Goal: Navigation & Orientation: Find specific page/section

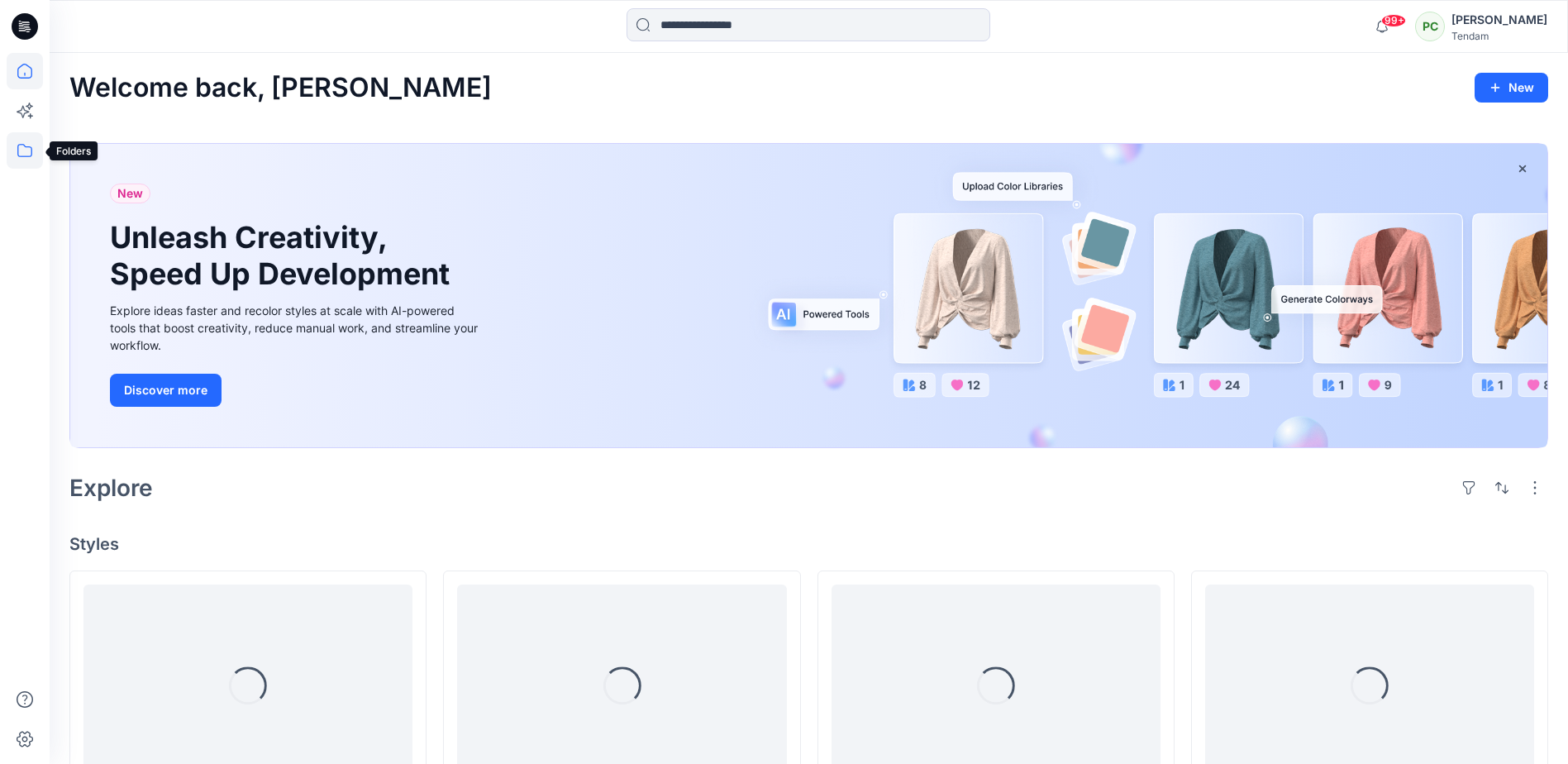
click at [24, 157] on icon at bounding box center [25, 150] width 36 height 36
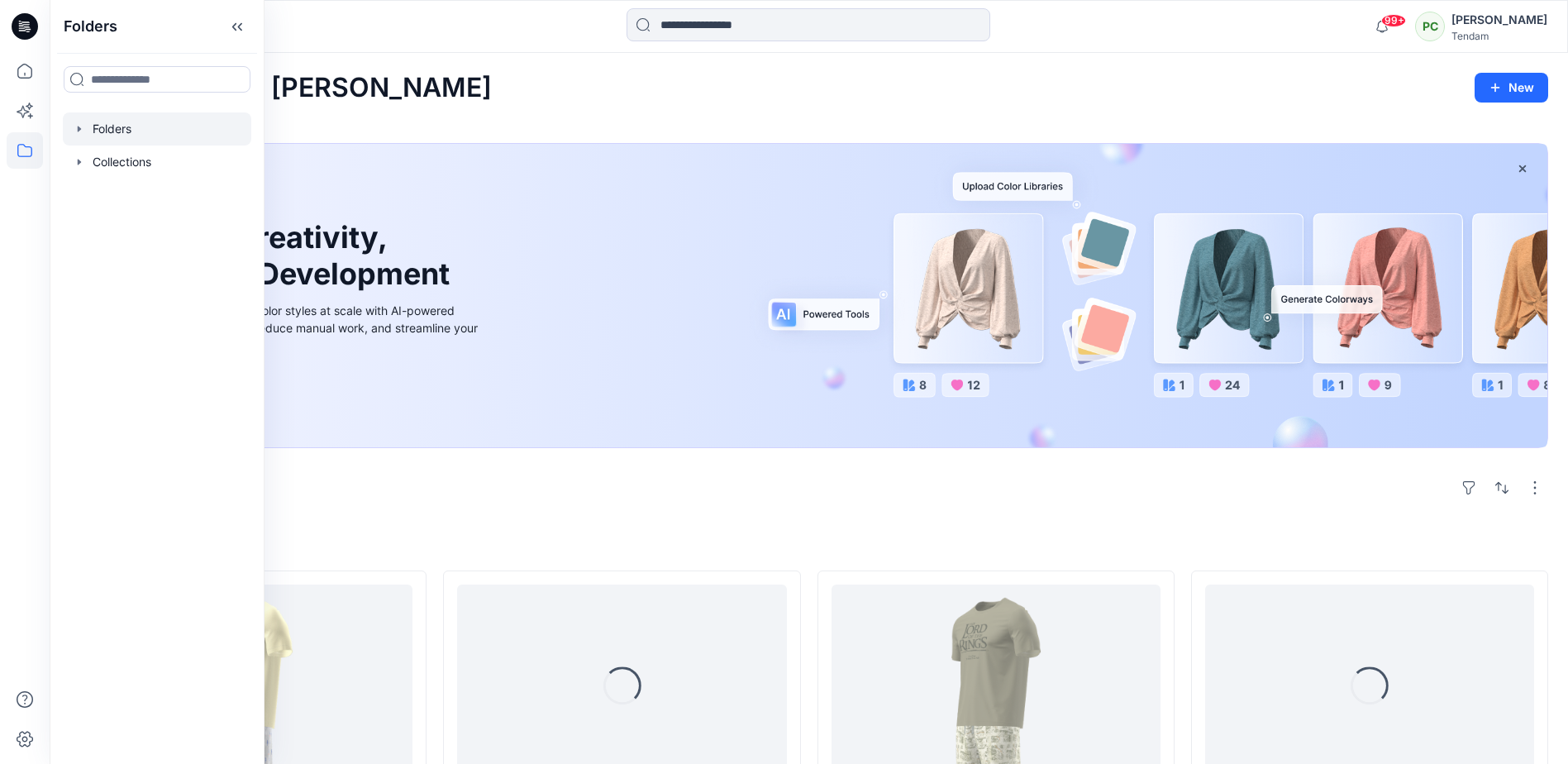
click at [131, 125] on div at bounding box center [157, 130] width 189 height 33
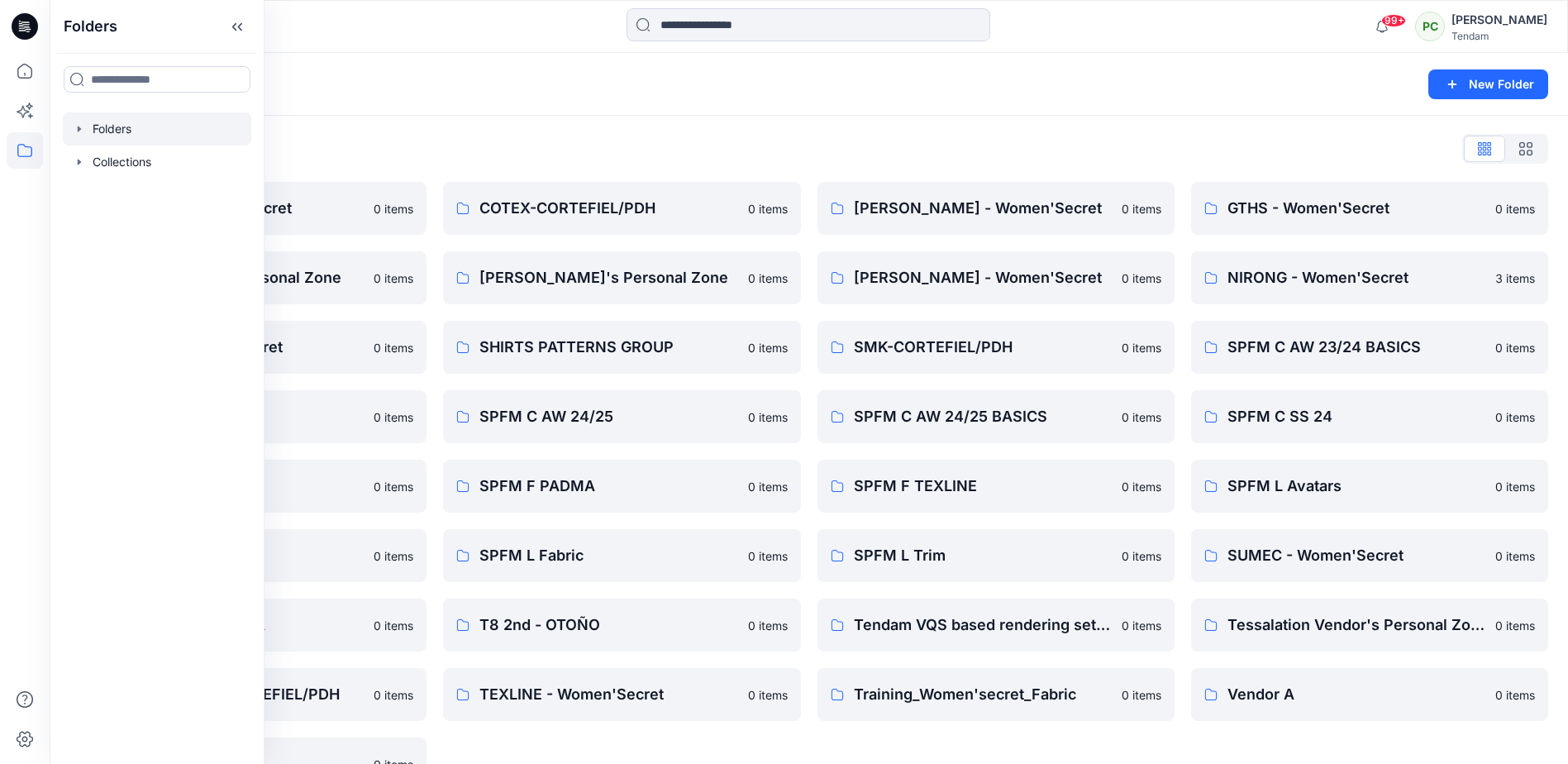
click at [1232, 159] on div "Folders List" at bounding box center [809, 149] width 1479 height 26
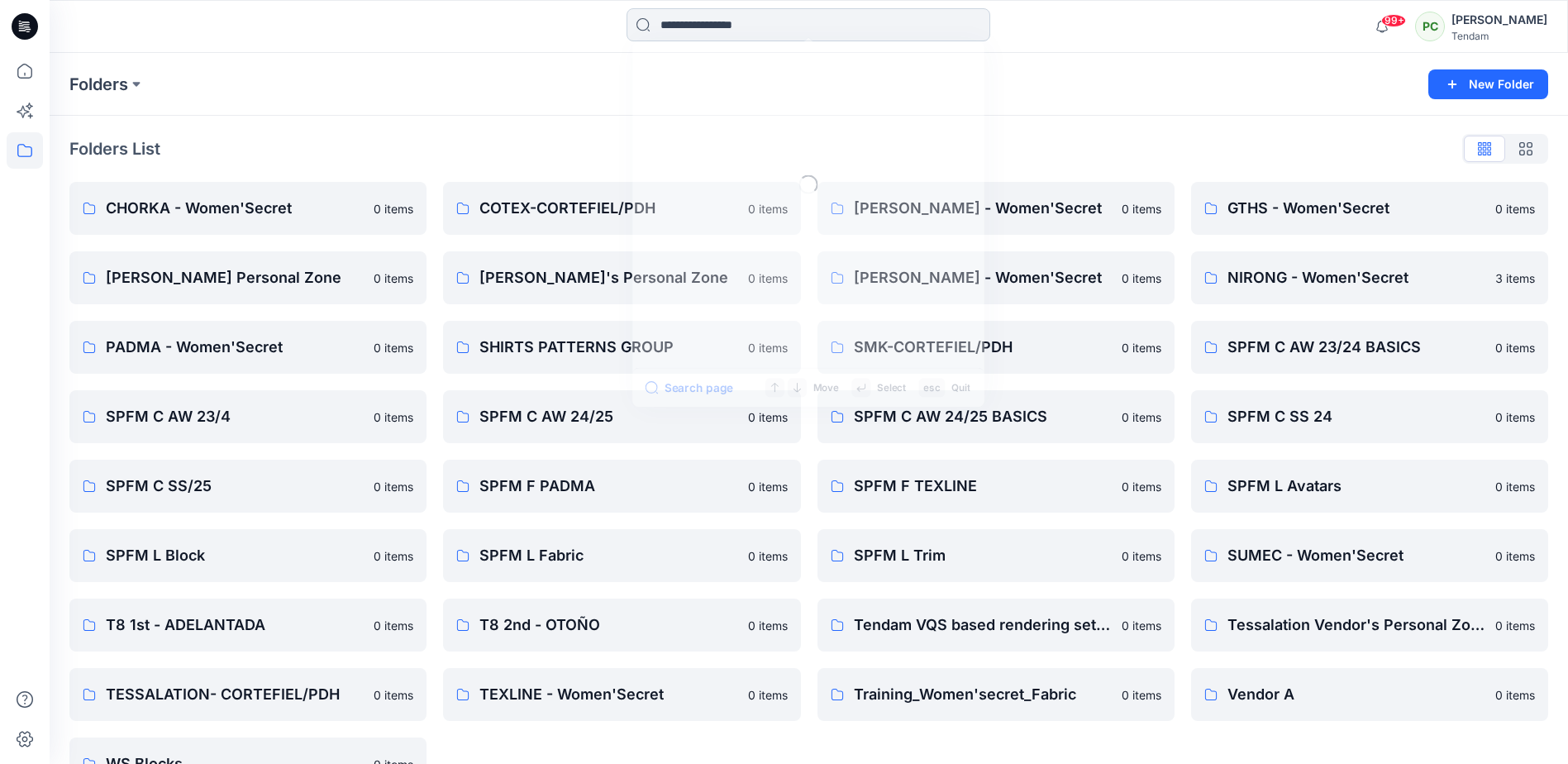
click at [697, 26] on input at bounding box center [808, 25] width 364 height 33
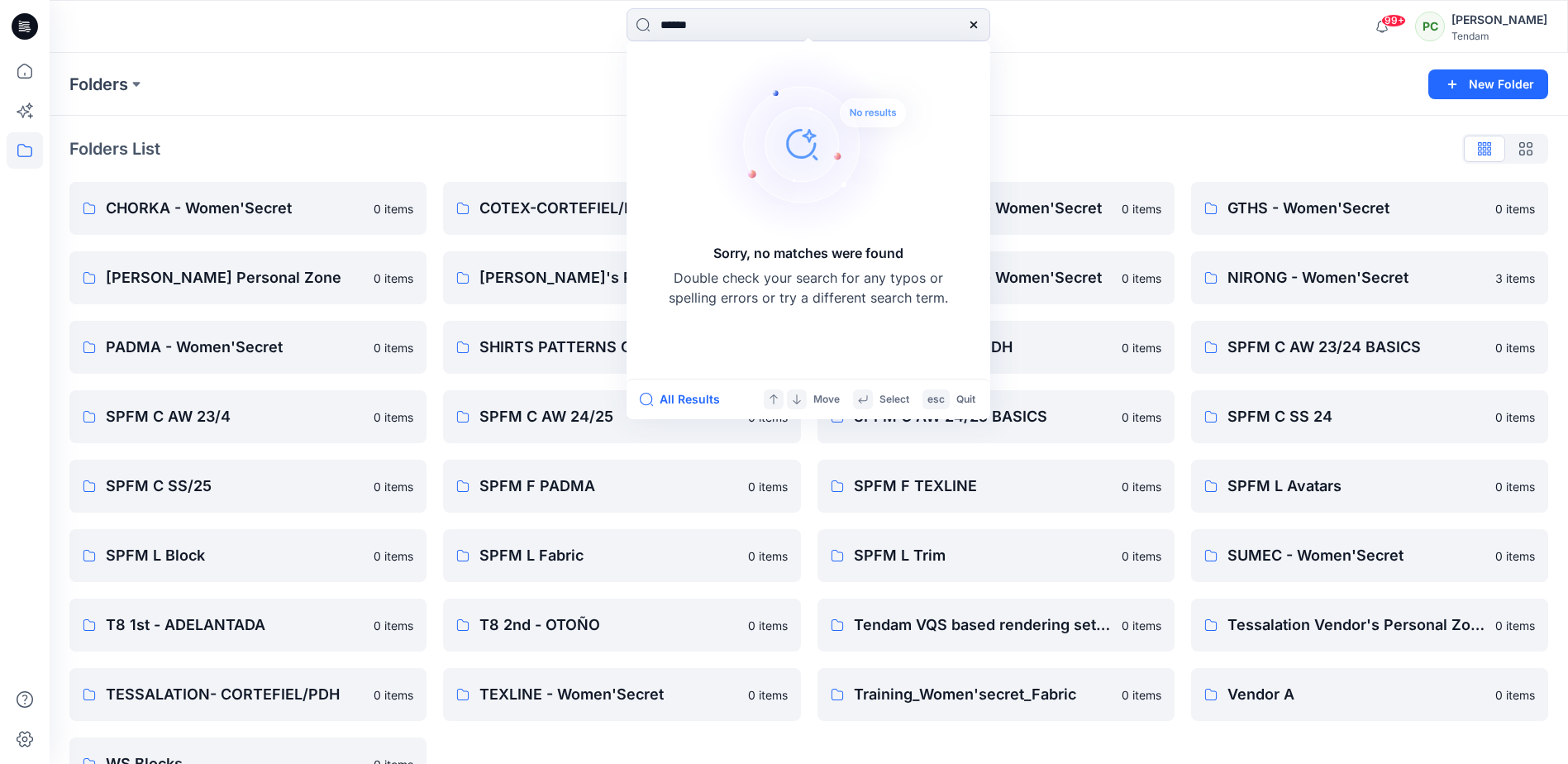
type input "******"
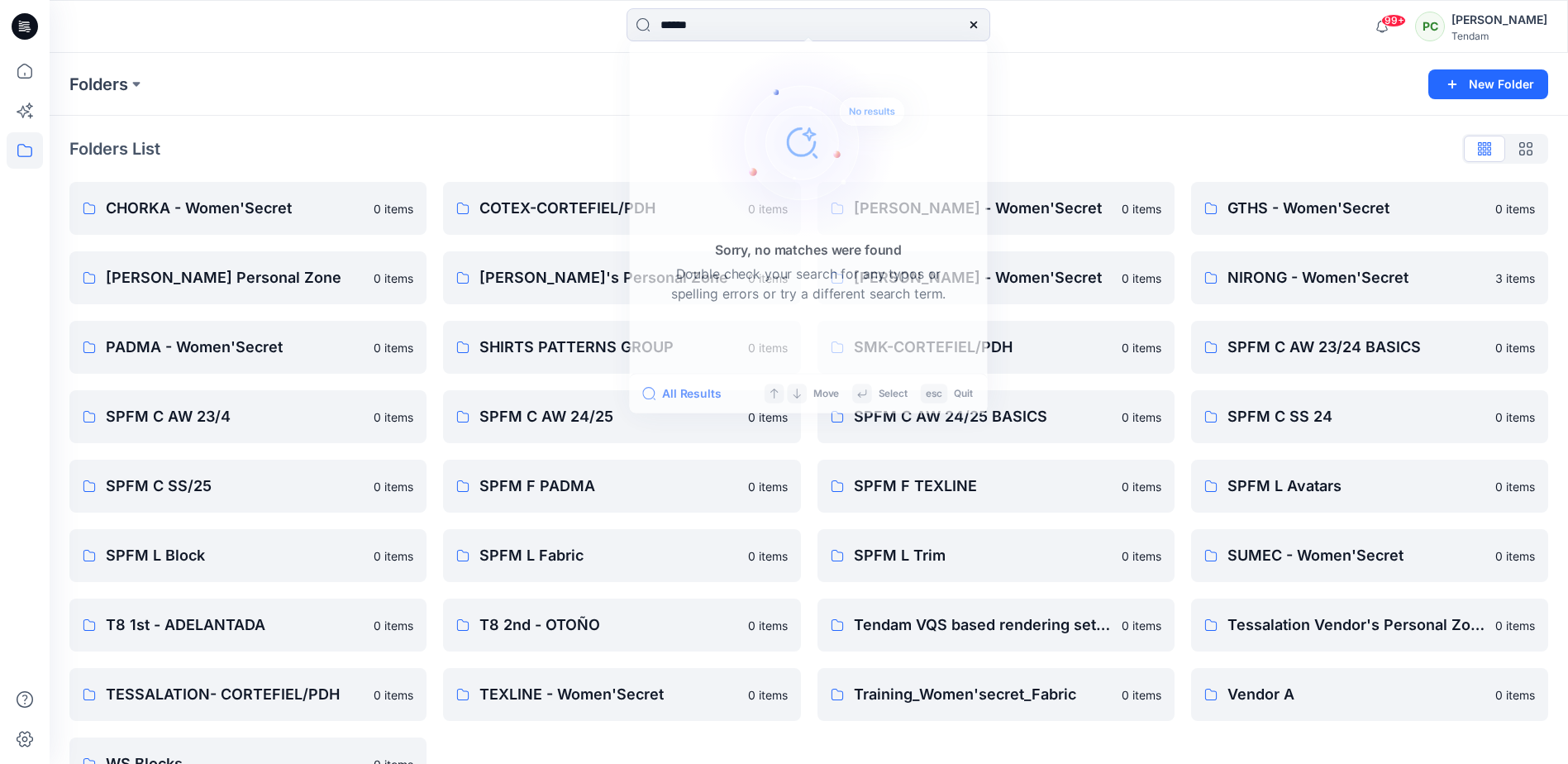
click at [1242, 51] on div "****** Sorry, no matches were found Double check your search for any typos or s…" at bounding box center [808, 26] width 1519 height 53
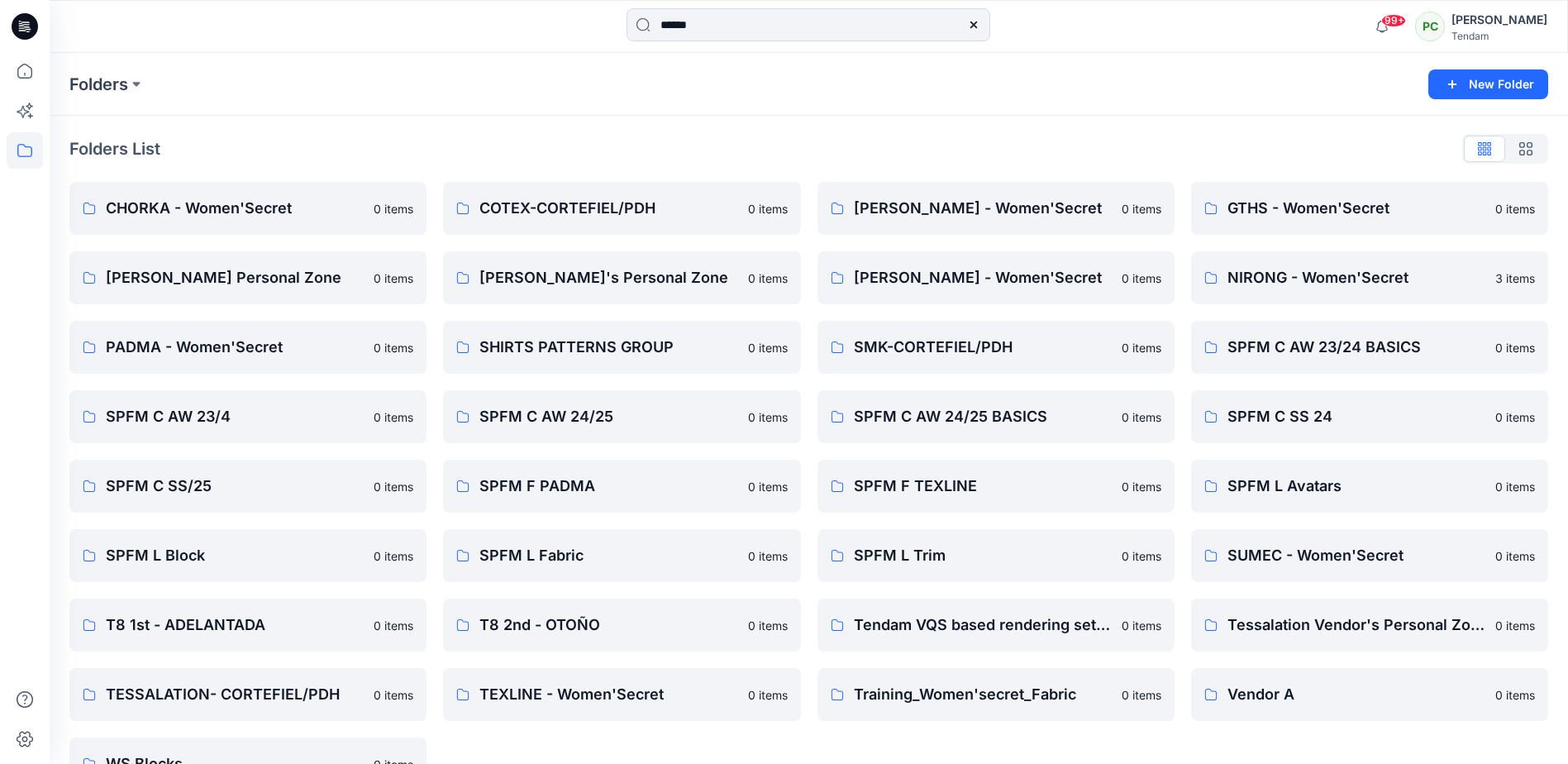
click at [1543, 27] on div "[PERSON_NAME]" at bounding box center [1499, 19] width 96 height 20
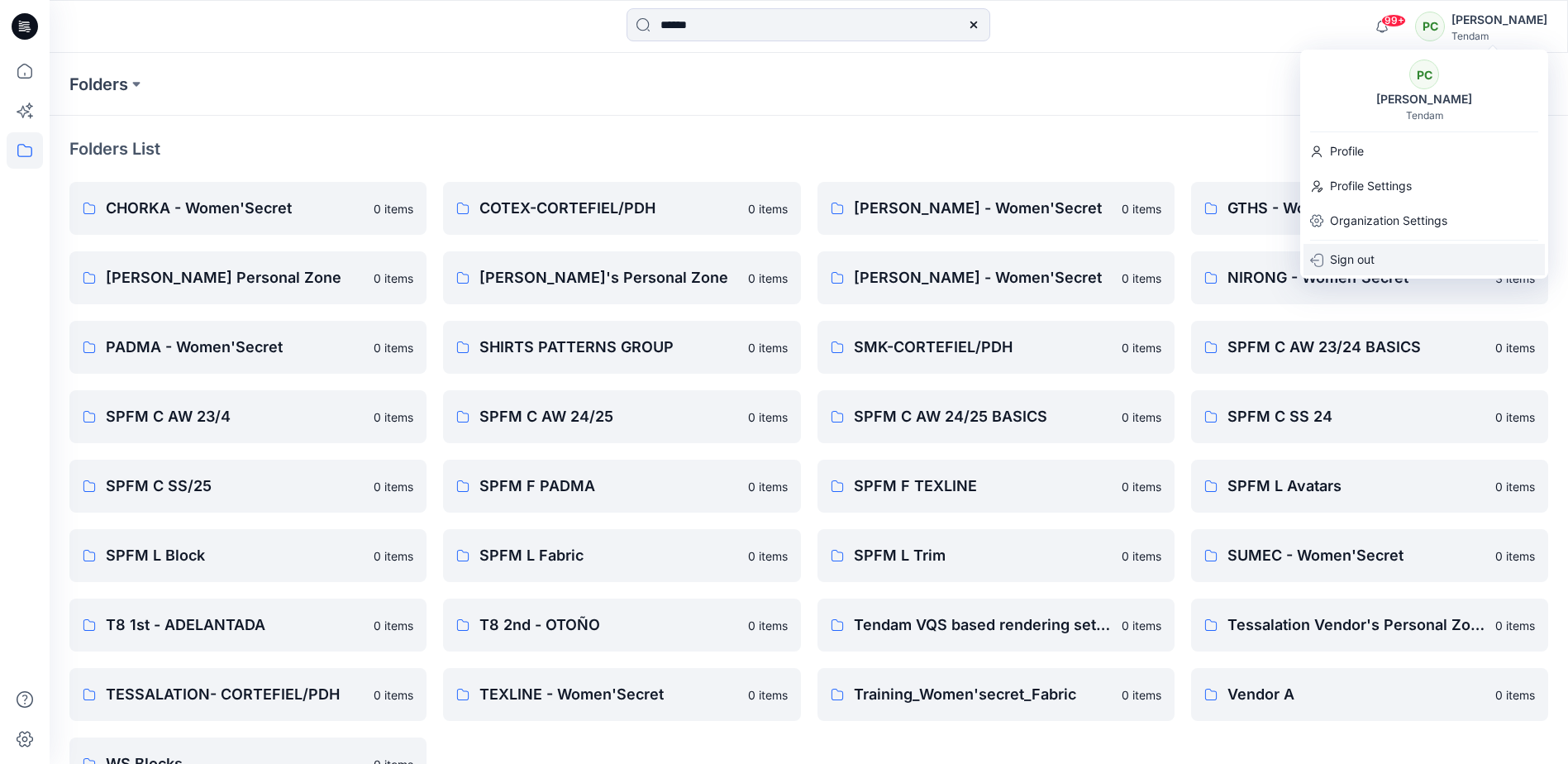
click at [1386, 254] on div "Sign out" at bounding box center [1424, 260] width 242 height 32
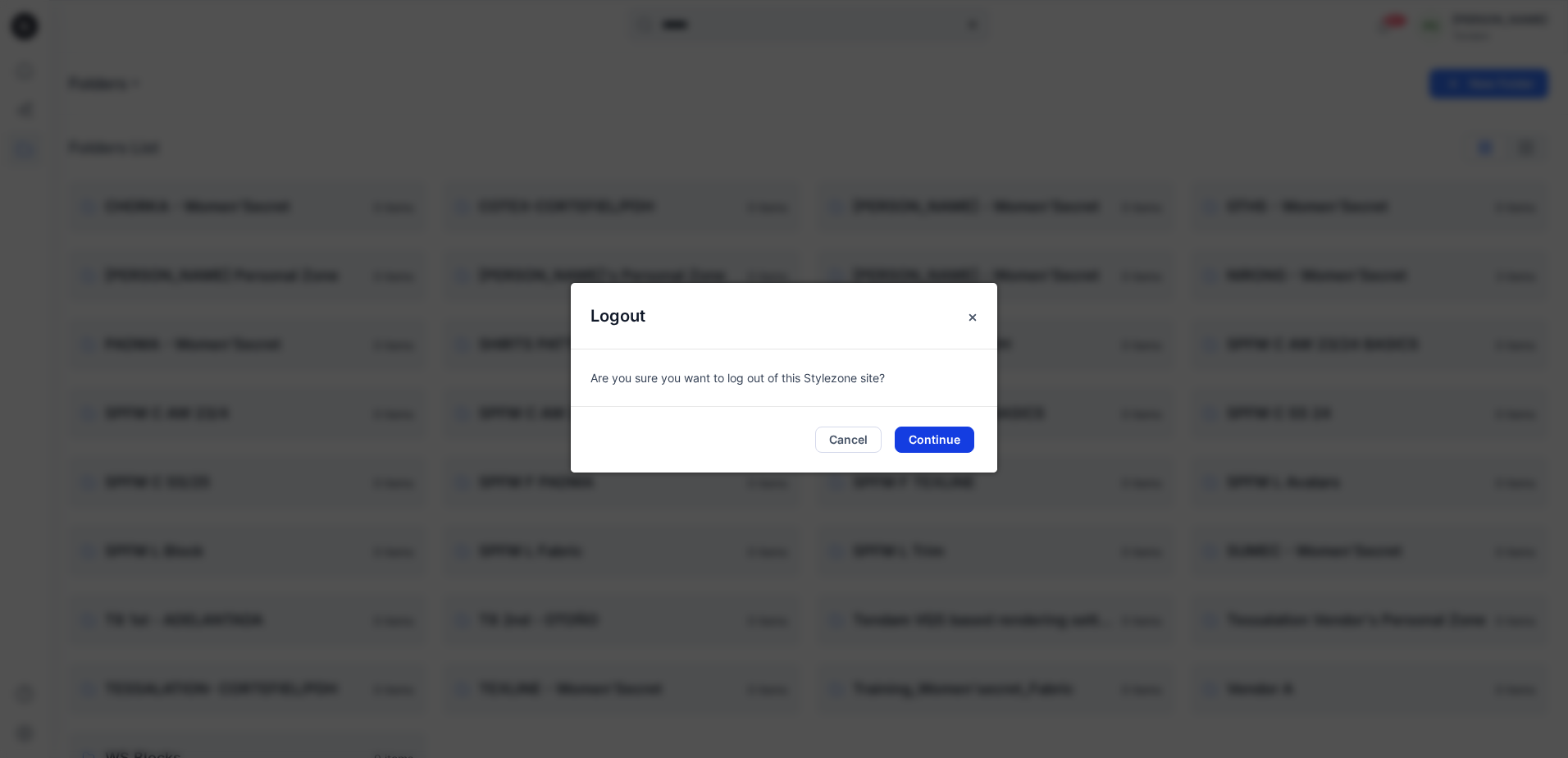
click at [951, 430] on button "Continue" at bounding box center [934, 440] width 80 height 26
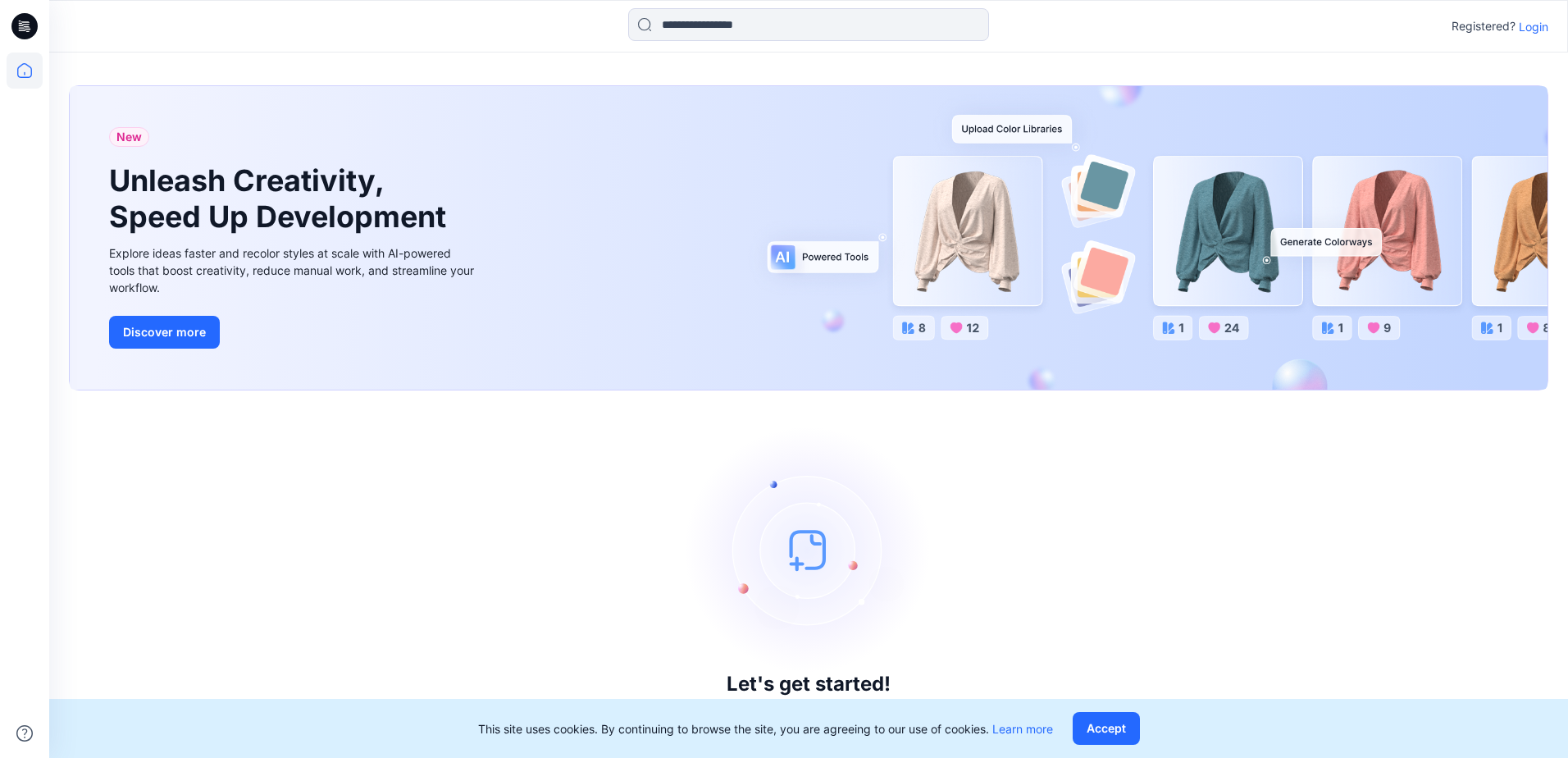
click at [1540, 27] on p "Login" at bounding box center [1534, 27] width 30 height 17
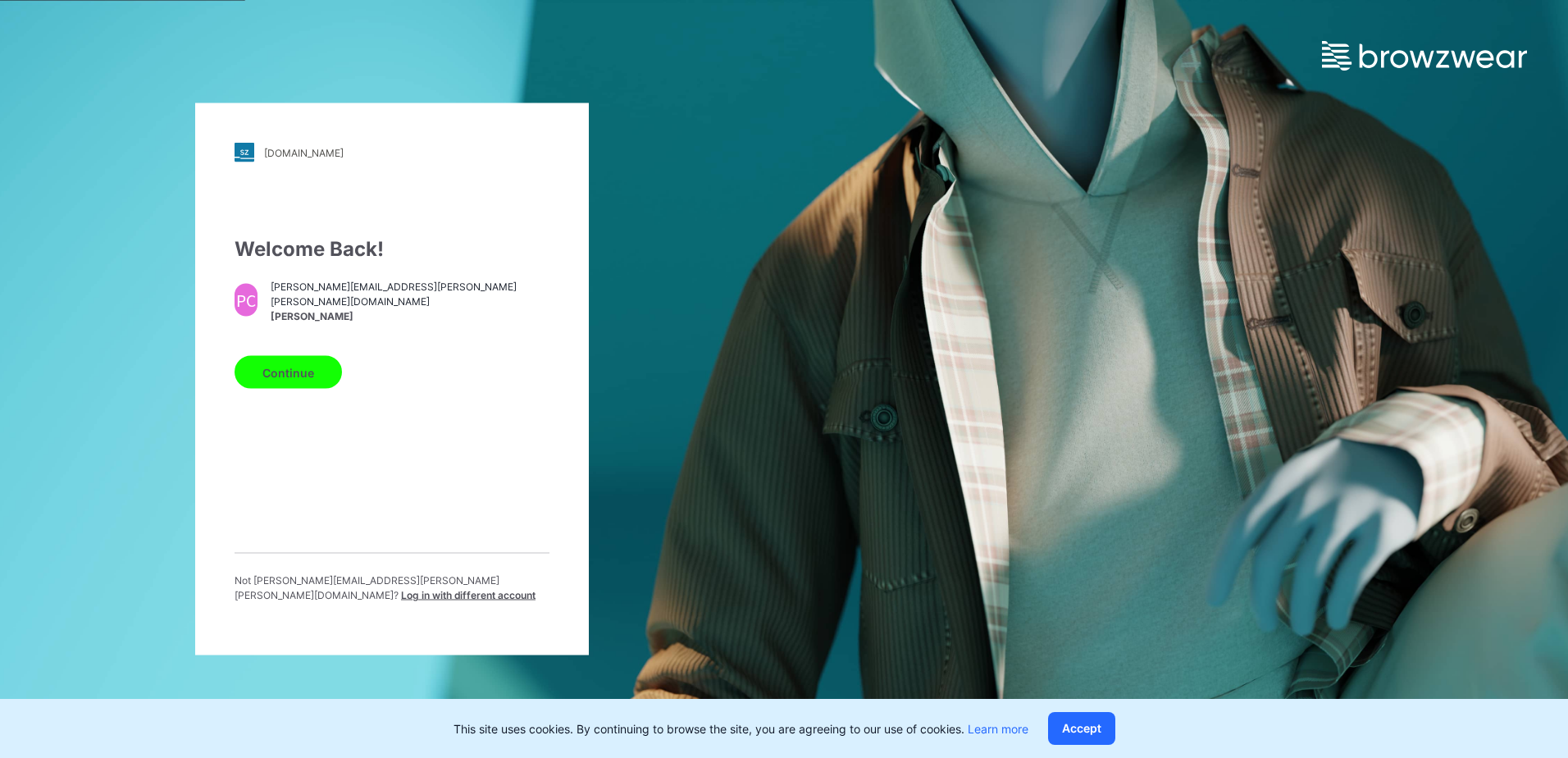
drag, startPoint x: 275, startPoint y: 391, endPoint x: 296, endPoint y: 386, distance: 21.6
click at [289, 389] on button "Continue" at bounding box center [288, 372] width 108 height 33
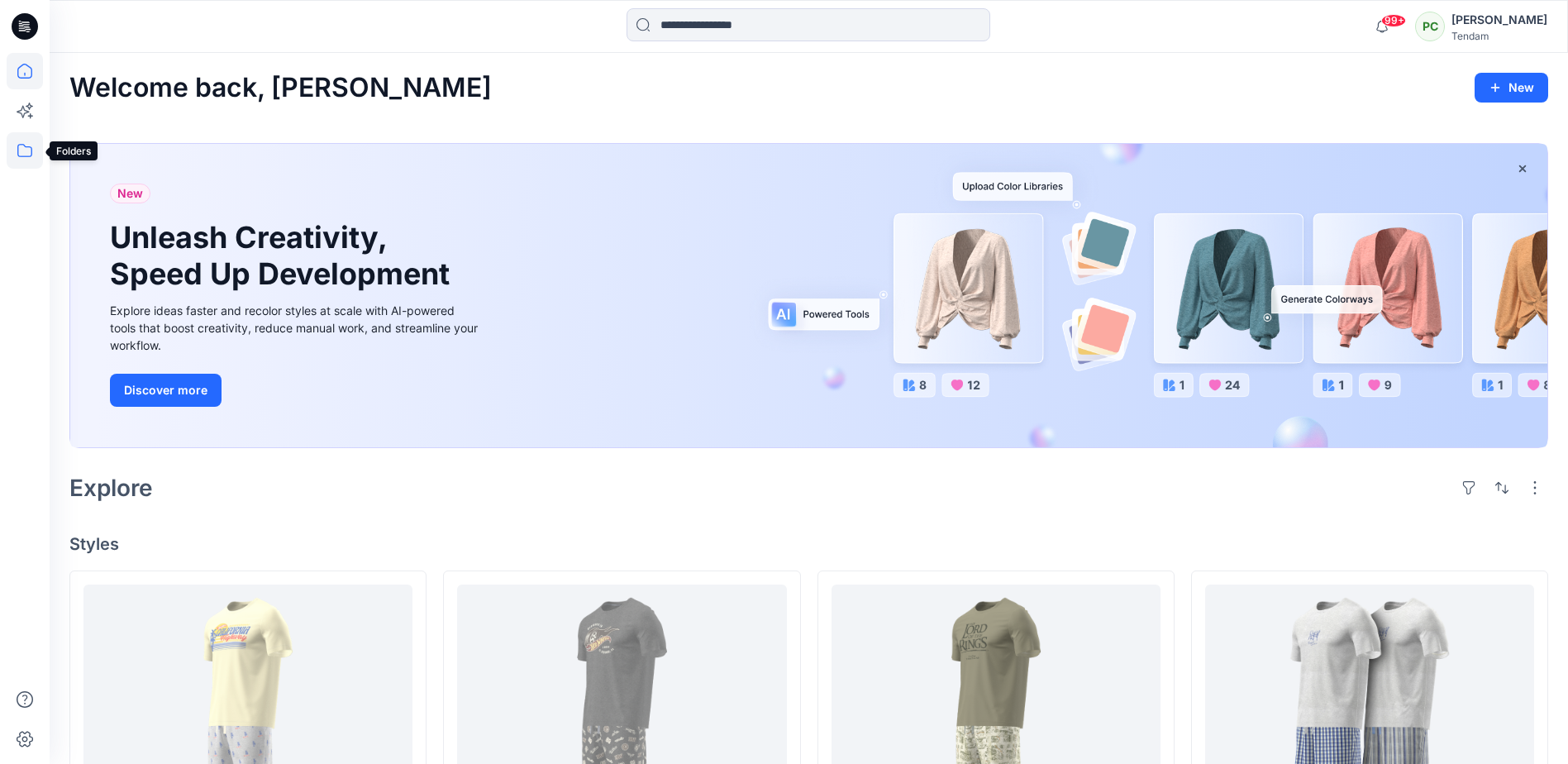
click at [31, 145] on icon at bounding box center [25, 150] width 36 height 36
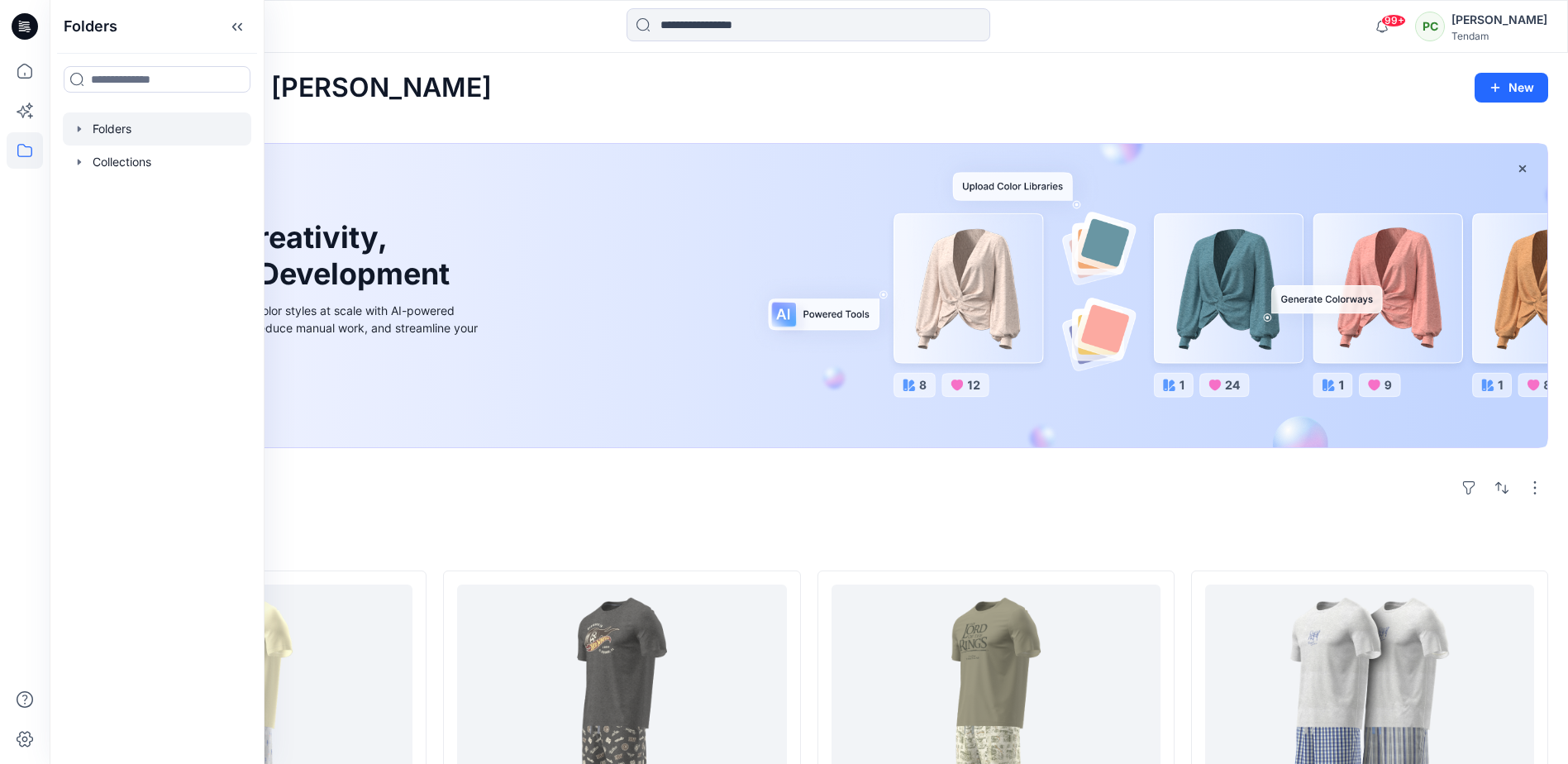
click at [116, 119] on div at bounding box center [157, 130] width 189 height 33
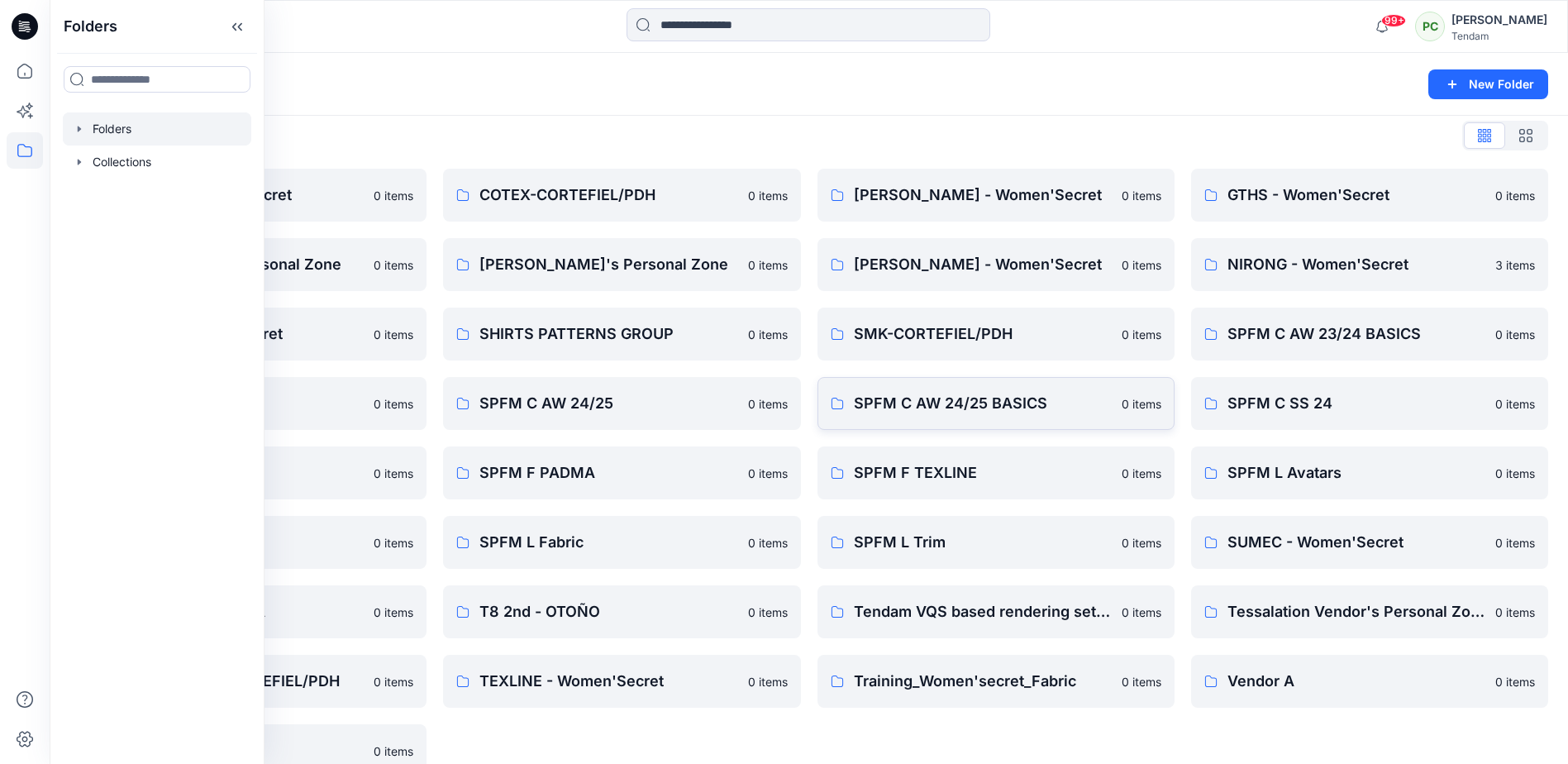
scroll to position [47, 0]
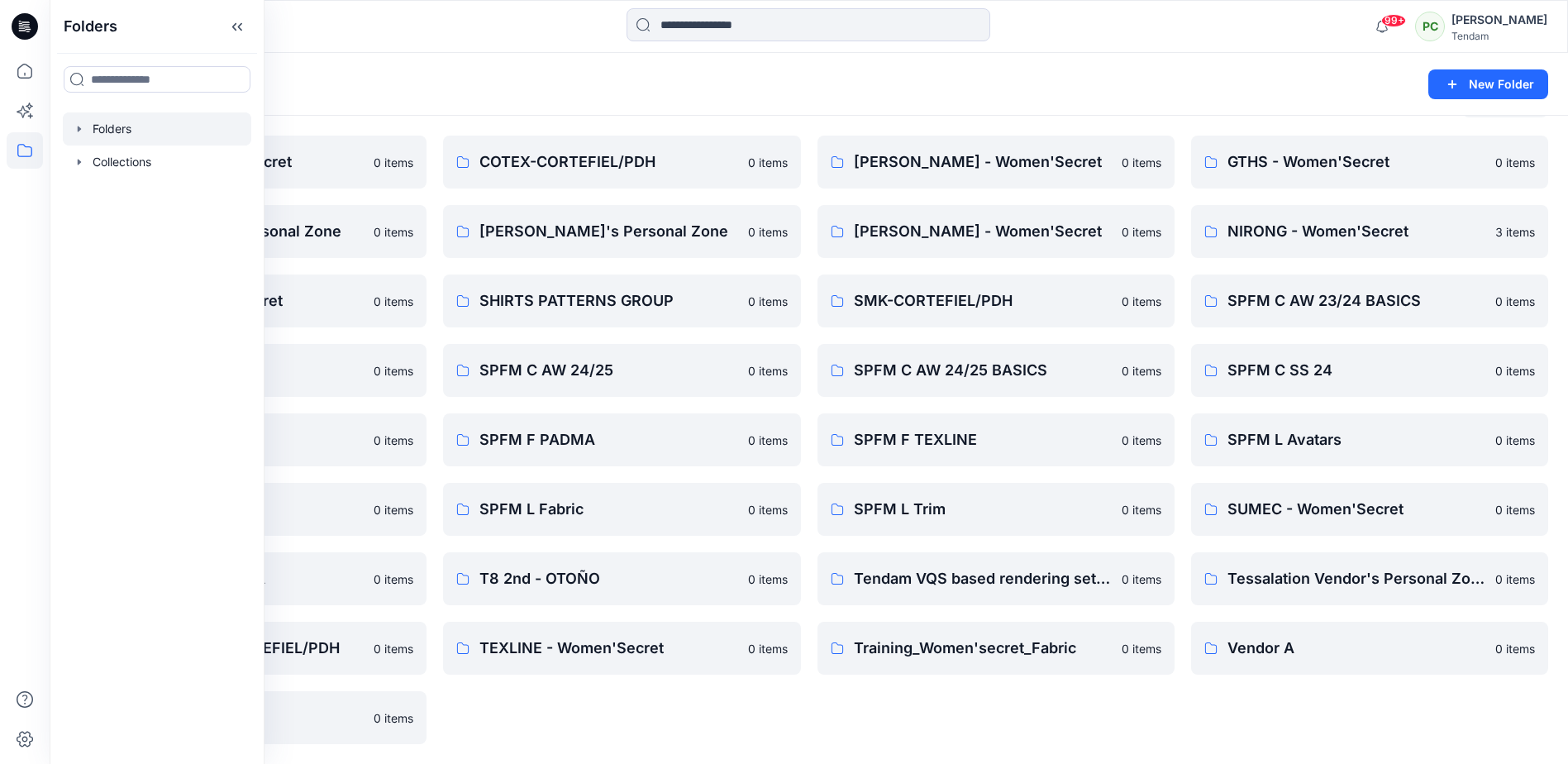
drag, startPoint x: 613, startPoint y: 723, endPoint x: 496, endPoint y: 740, distance: 118.2
click at [613, 723] on div "COTEX-CORTEFIEL/PDH 0 items [PERSON_NAME]'s Personal Zone 0 items SHIRTS PATTER…" at bounding box center [621, 440] width 357 height 608
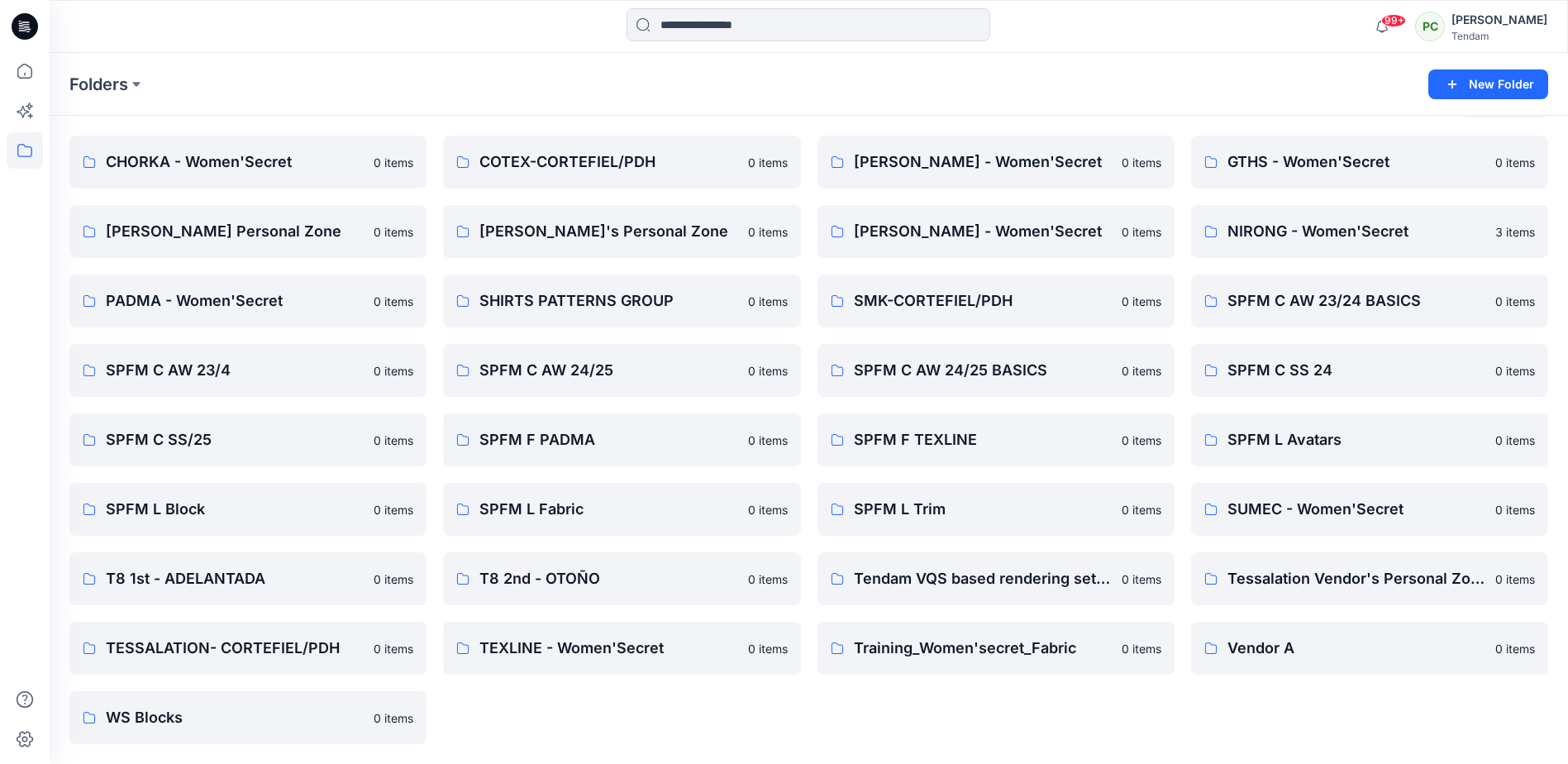
click at [146, 82] on div "Folders" at bounding box center [745, 85] width 1350 height 23
click at [134, 83] on button at bounding box center [136, 85] width 17 height 23
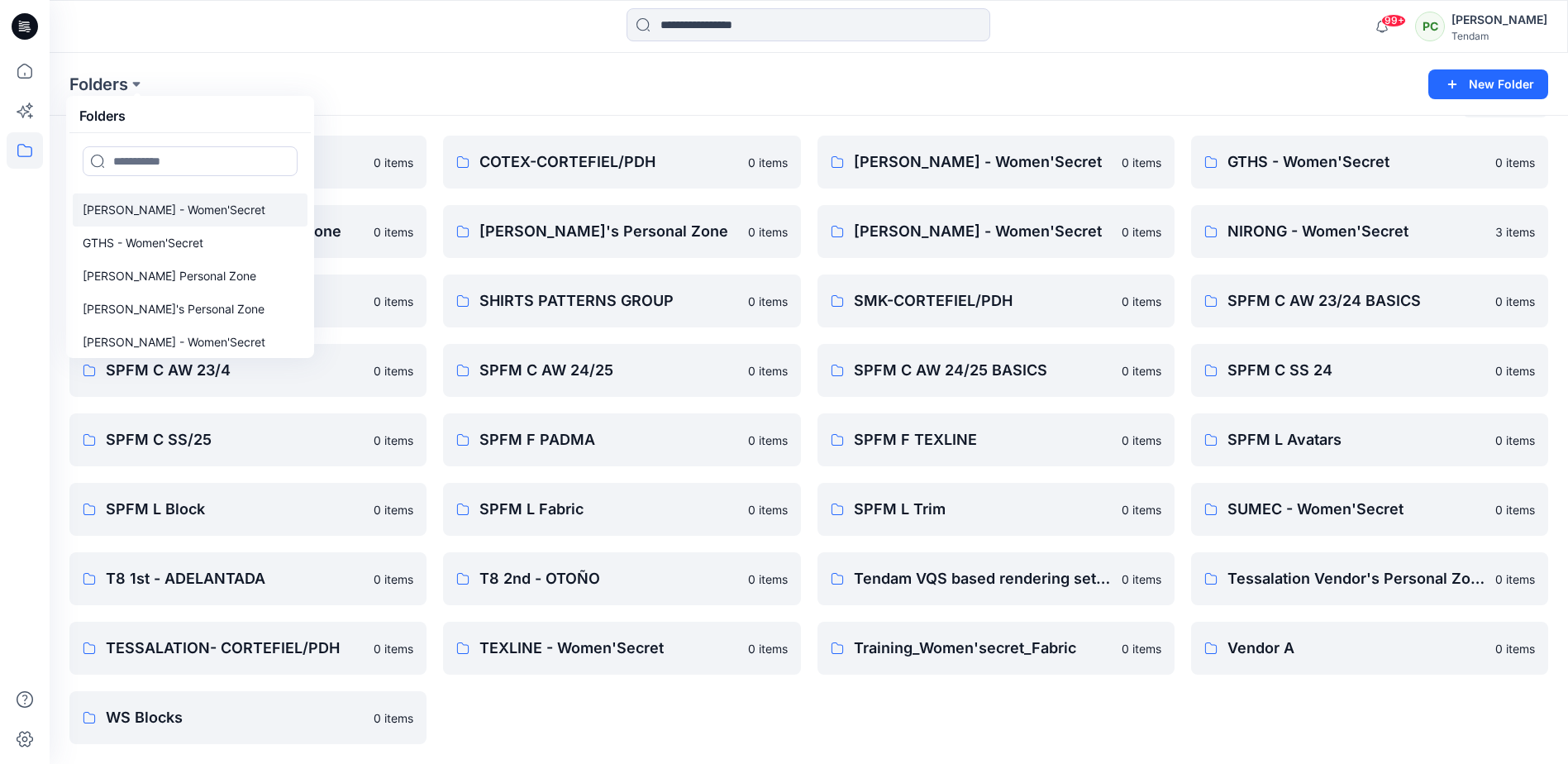
scroll to position [0, 0]
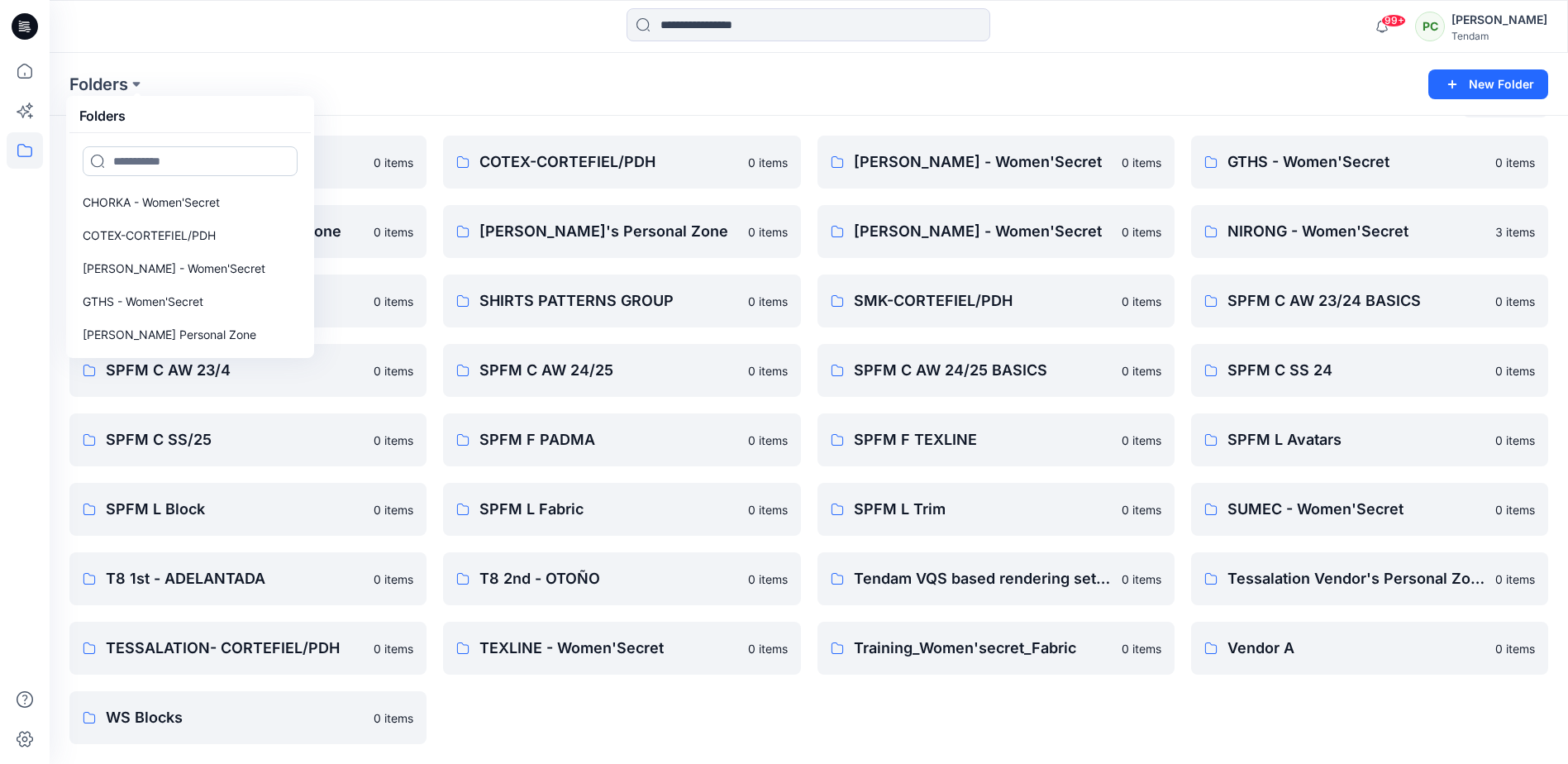
click at [178, 164] on input at bounding box center [190, 161] width 215 height 30
type input "********"
click at [257, 70] on div "Folders Folders ******** New Folder" at bounding box center [808, 84] width 1519 height 63
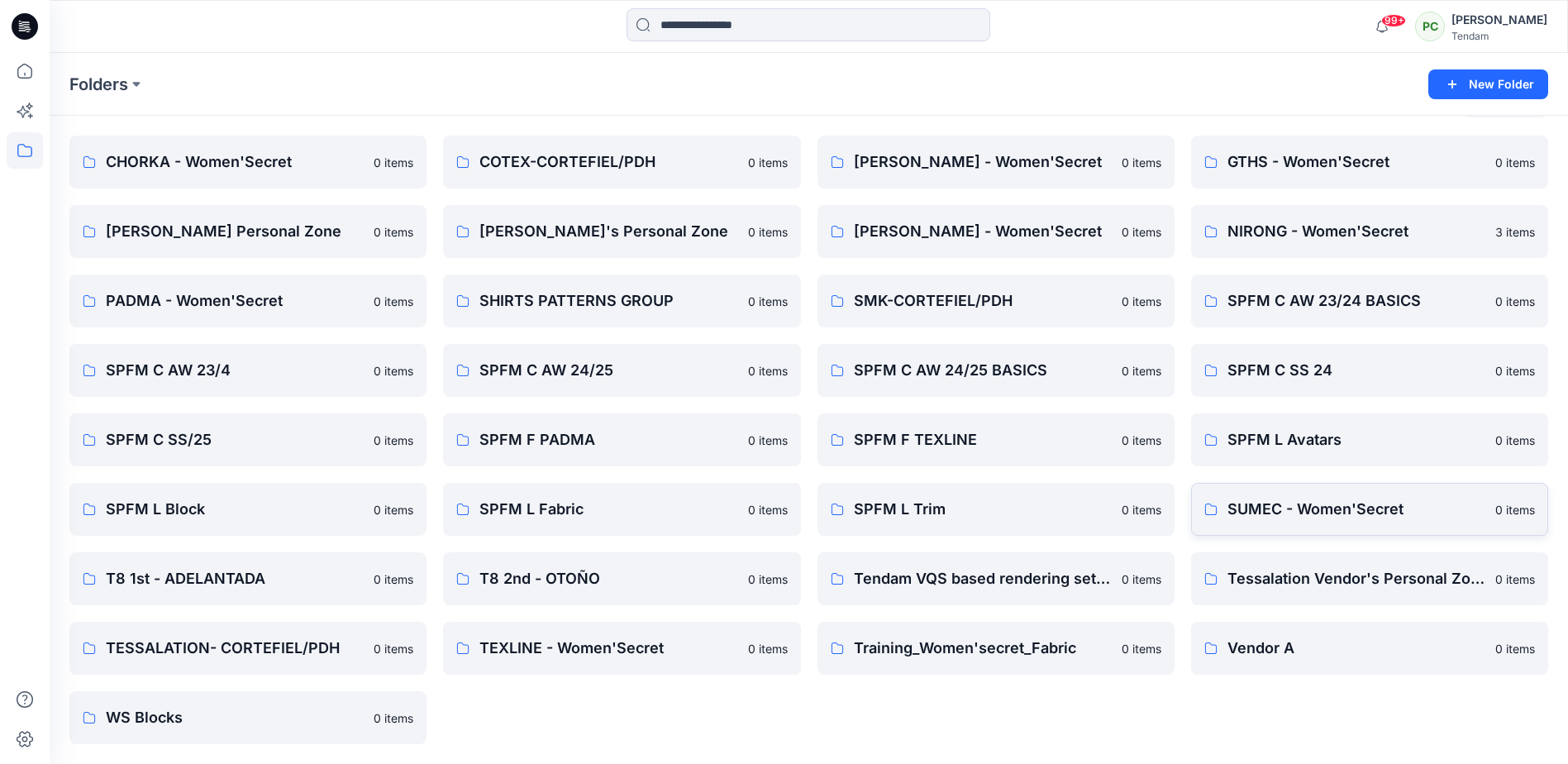
click at [1275, 506] on p "SUMEC - Women'Secret" at bounding box center [1356, 509] width 258 height 23
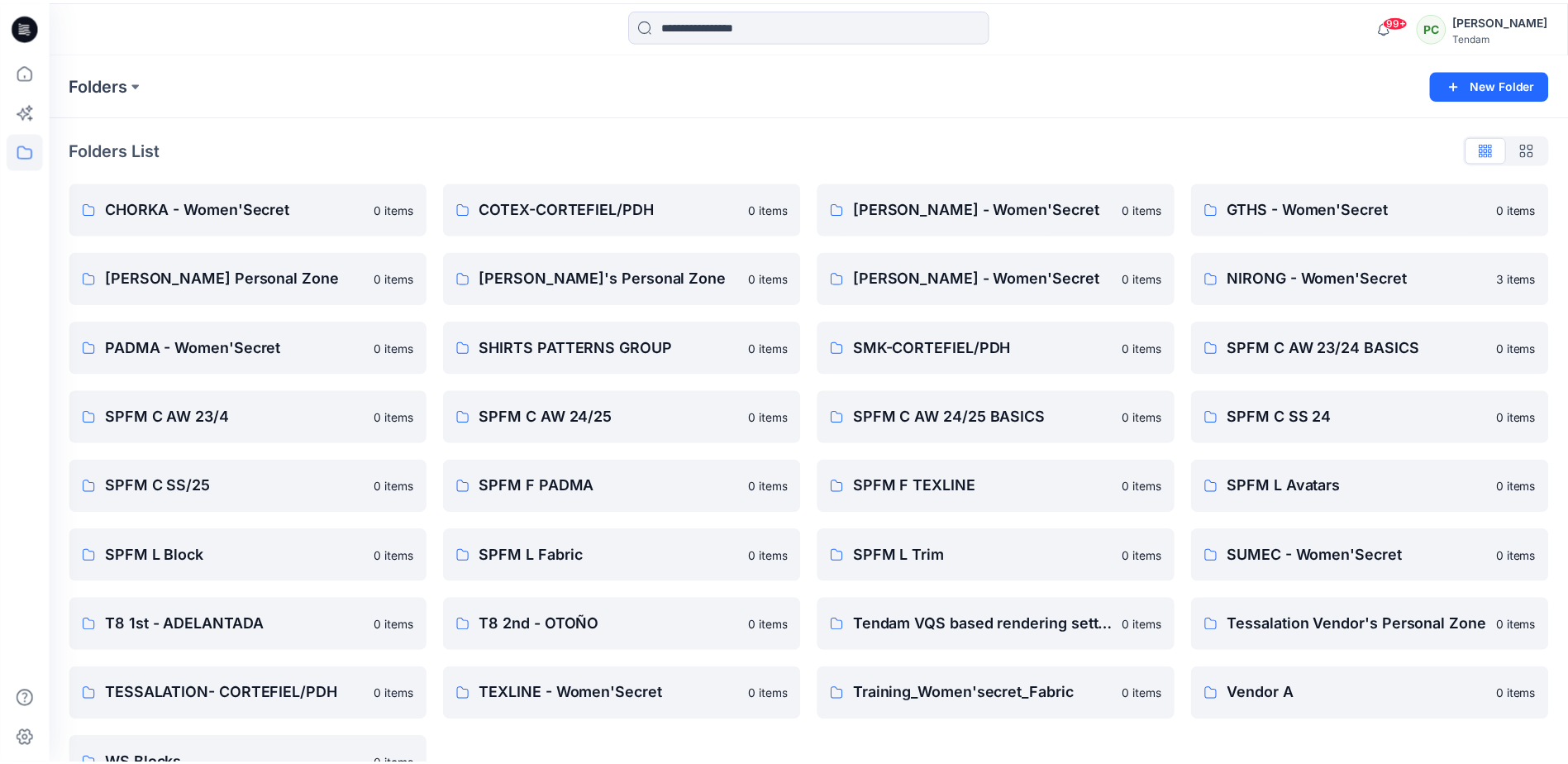
scroll to position [47, 0]
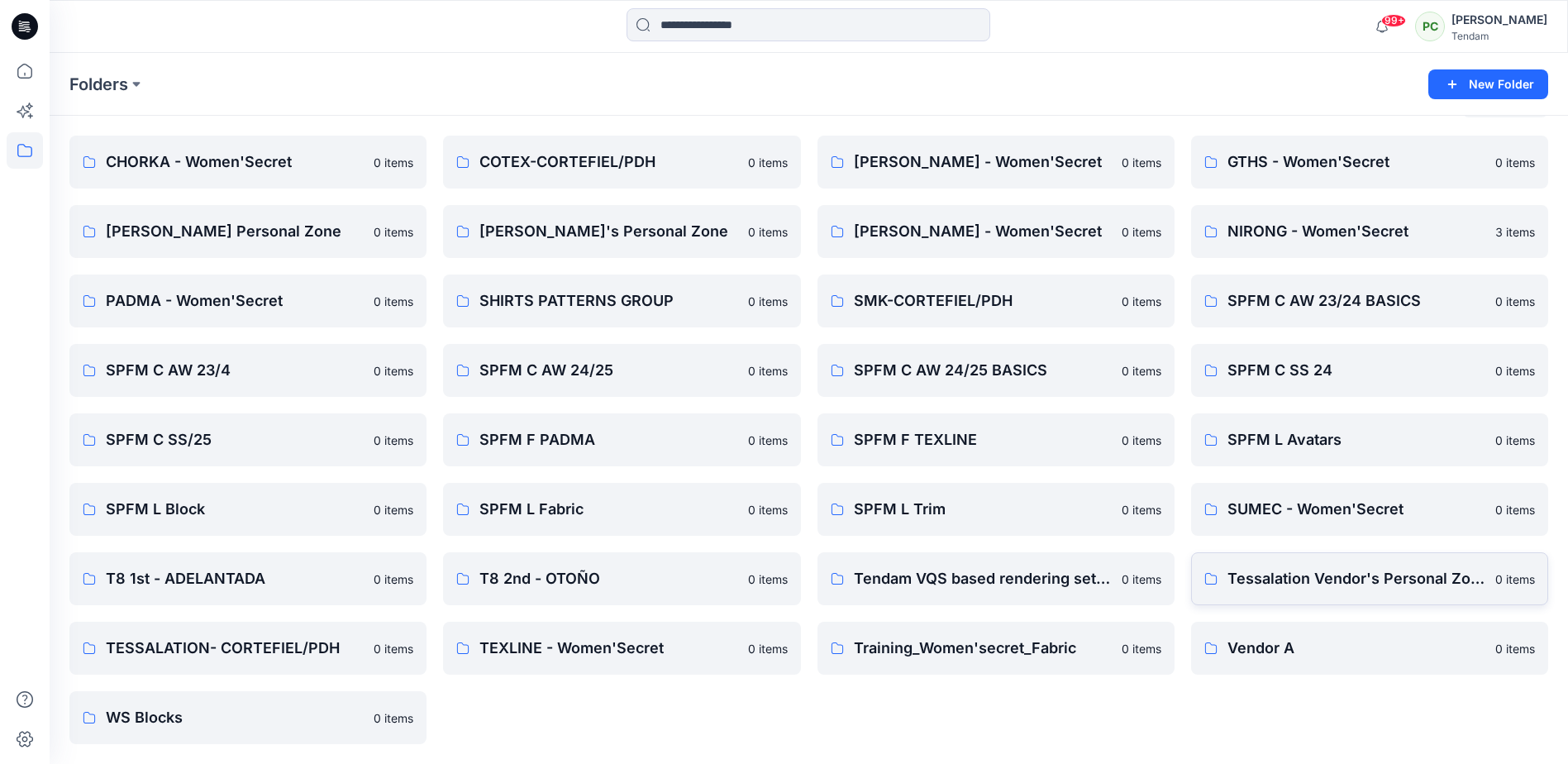
click at [1393, 585] on p "Tessalation Vendor's Personal Zone" at bounding box center [1356, 578] width 258 height 23
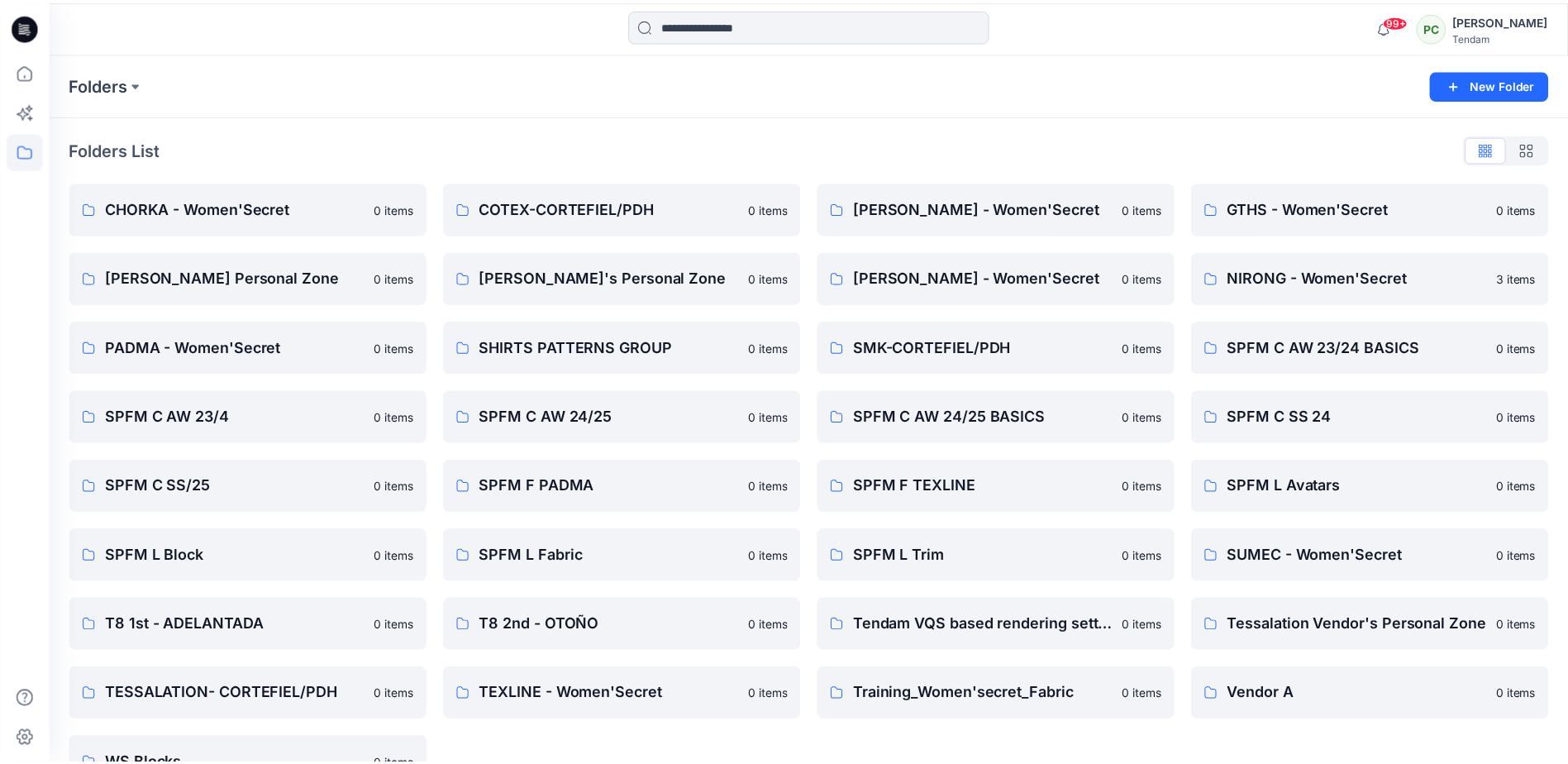
scroll to position [47, 0]
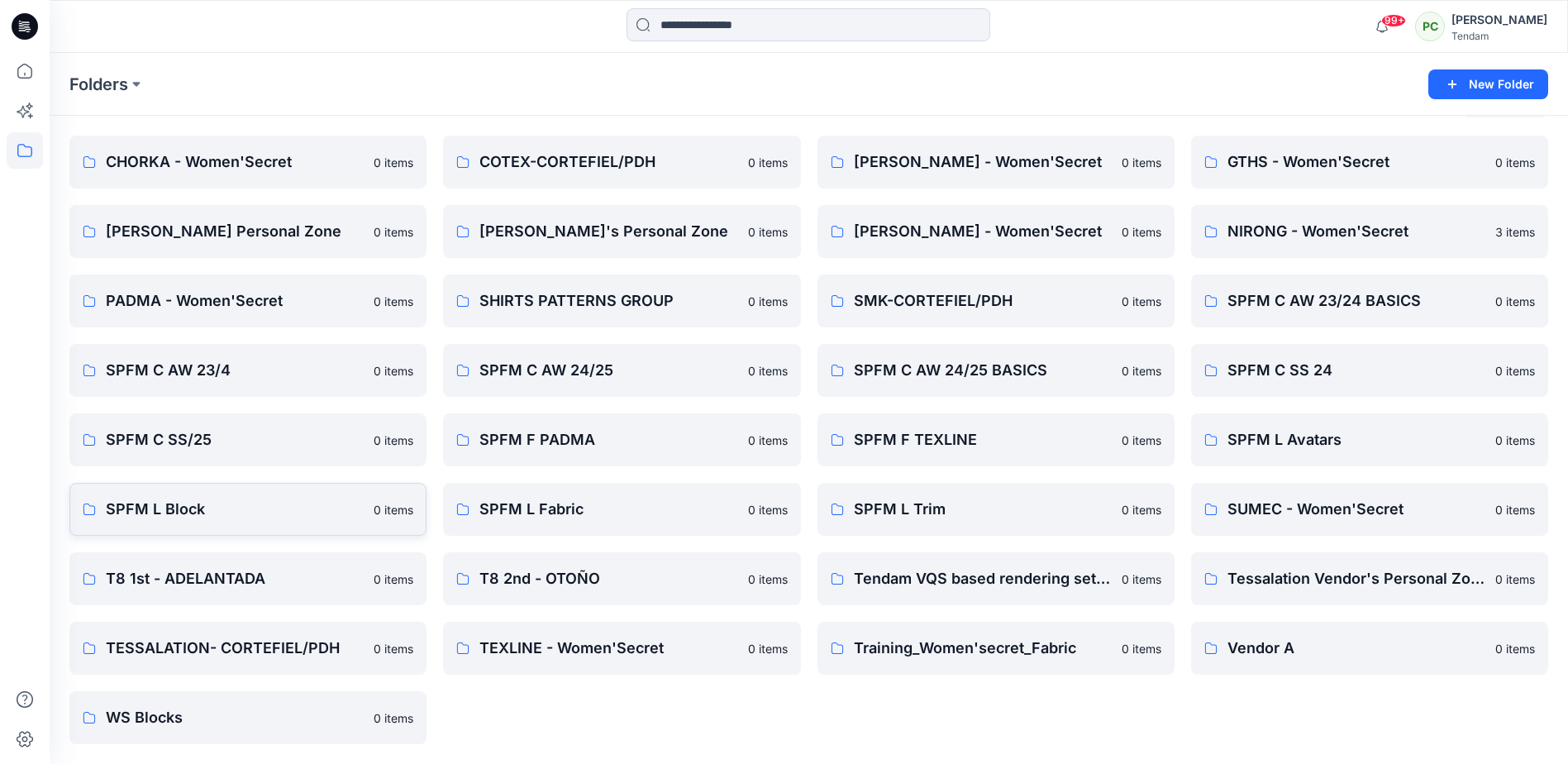
click at [210, 503] on p "SPFM L Block" at bounding box center [234, 509] width 258 height 23
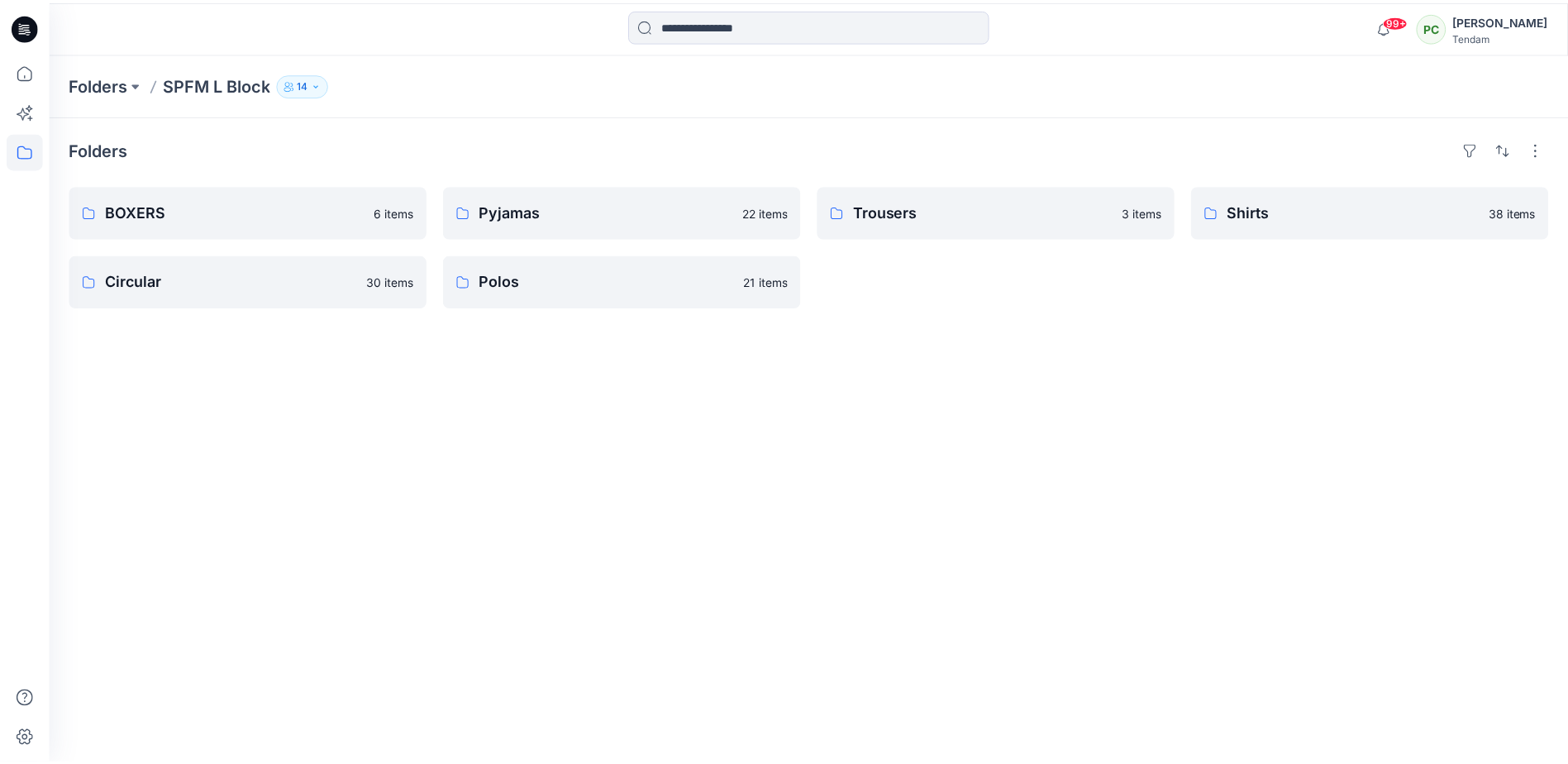
scroll to position [47, 0]
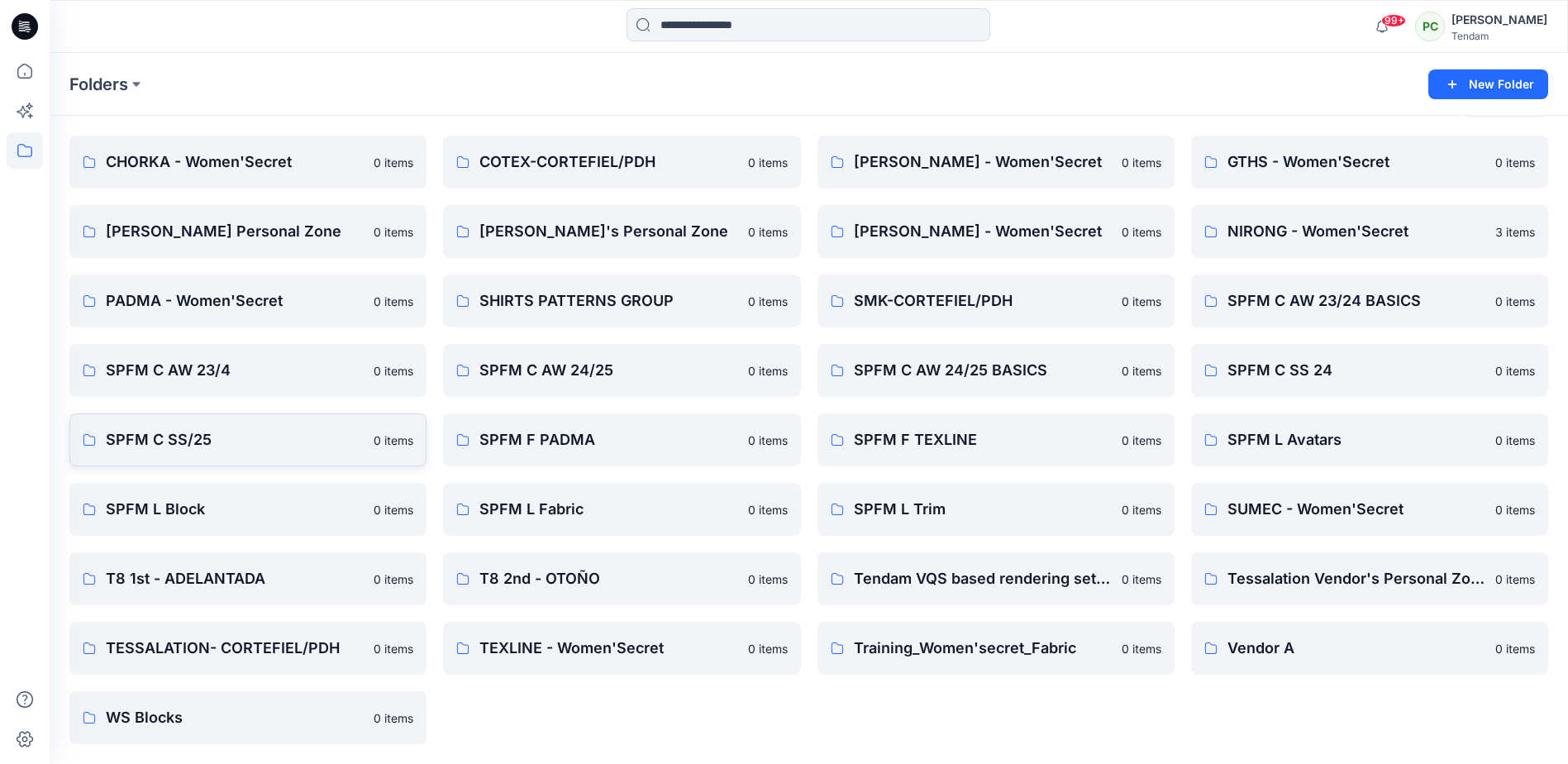
click at [182, 443] on p "SPFM C SS/25" at bounding box center [234, 440] width 258 height 23
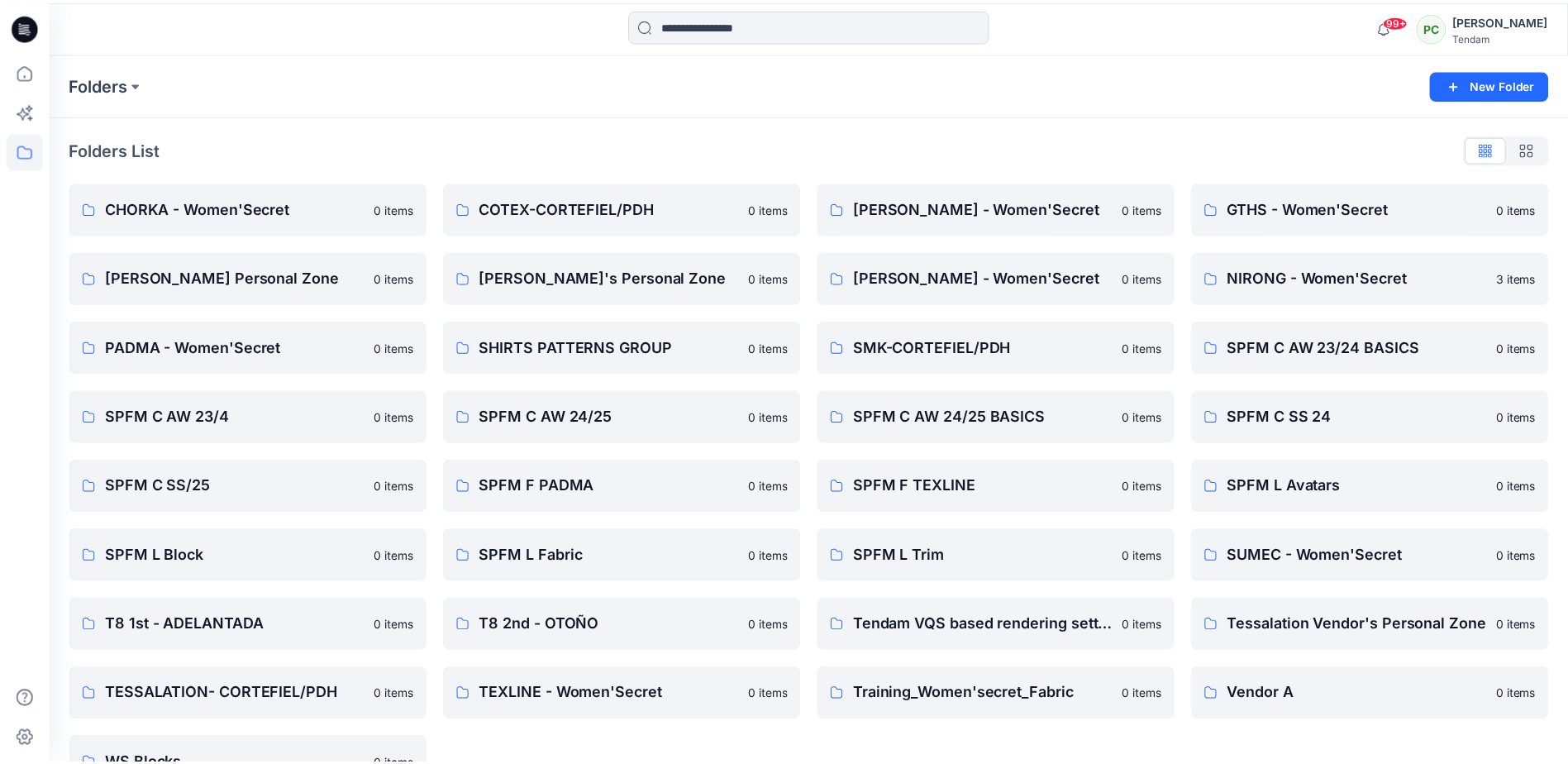
scroll to position [47, 0]
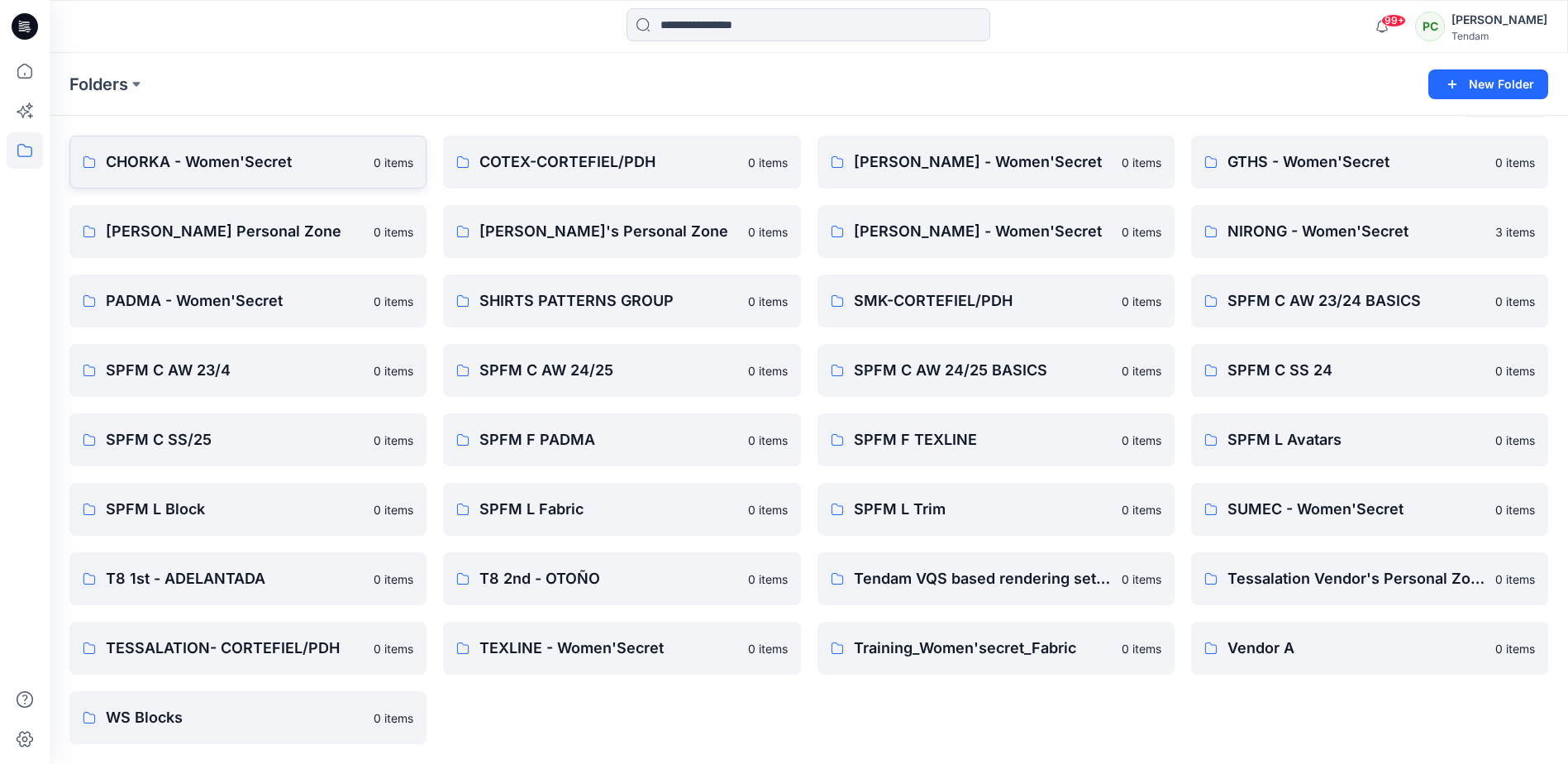
click at [211, 175] on link "CHORKA - Women'Secret 0 items" at bounding box center [248, 162] width 357 height 53
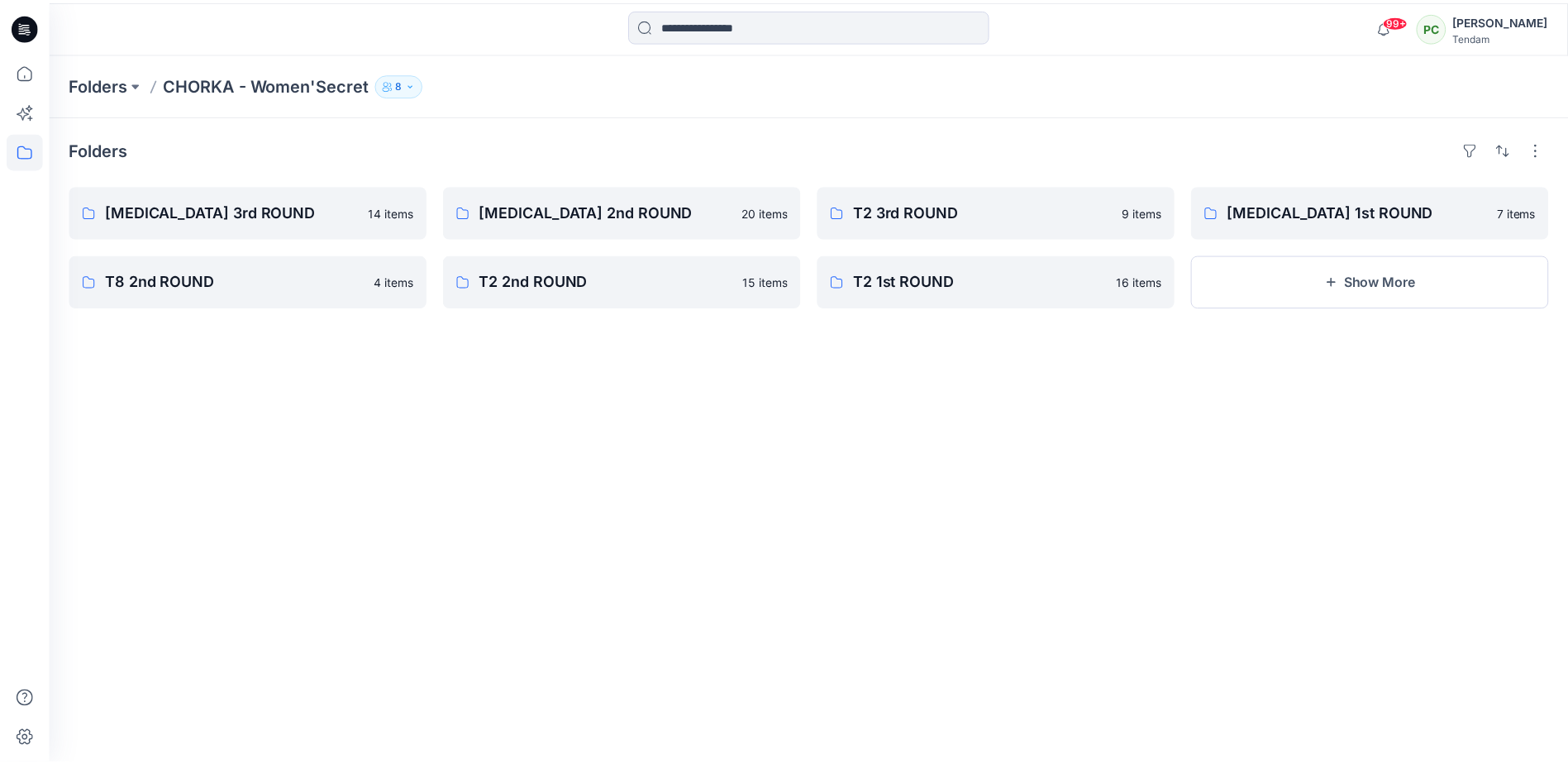
scroll to position [47, 0]
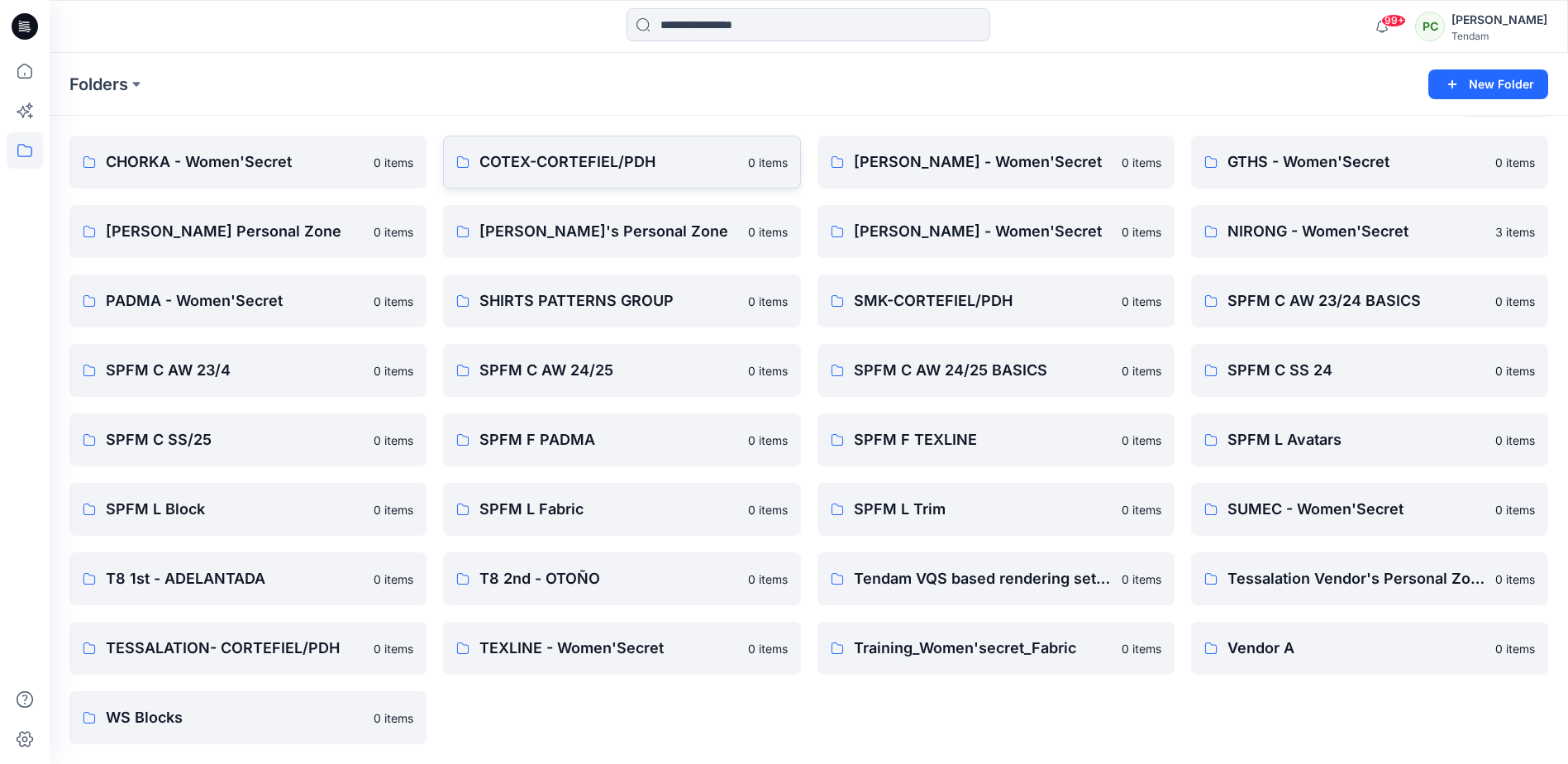
click at [548, 154] on p "COTEX-CORTEFIEL/PDH" at bounding box center [608, 162] width 258 height 23
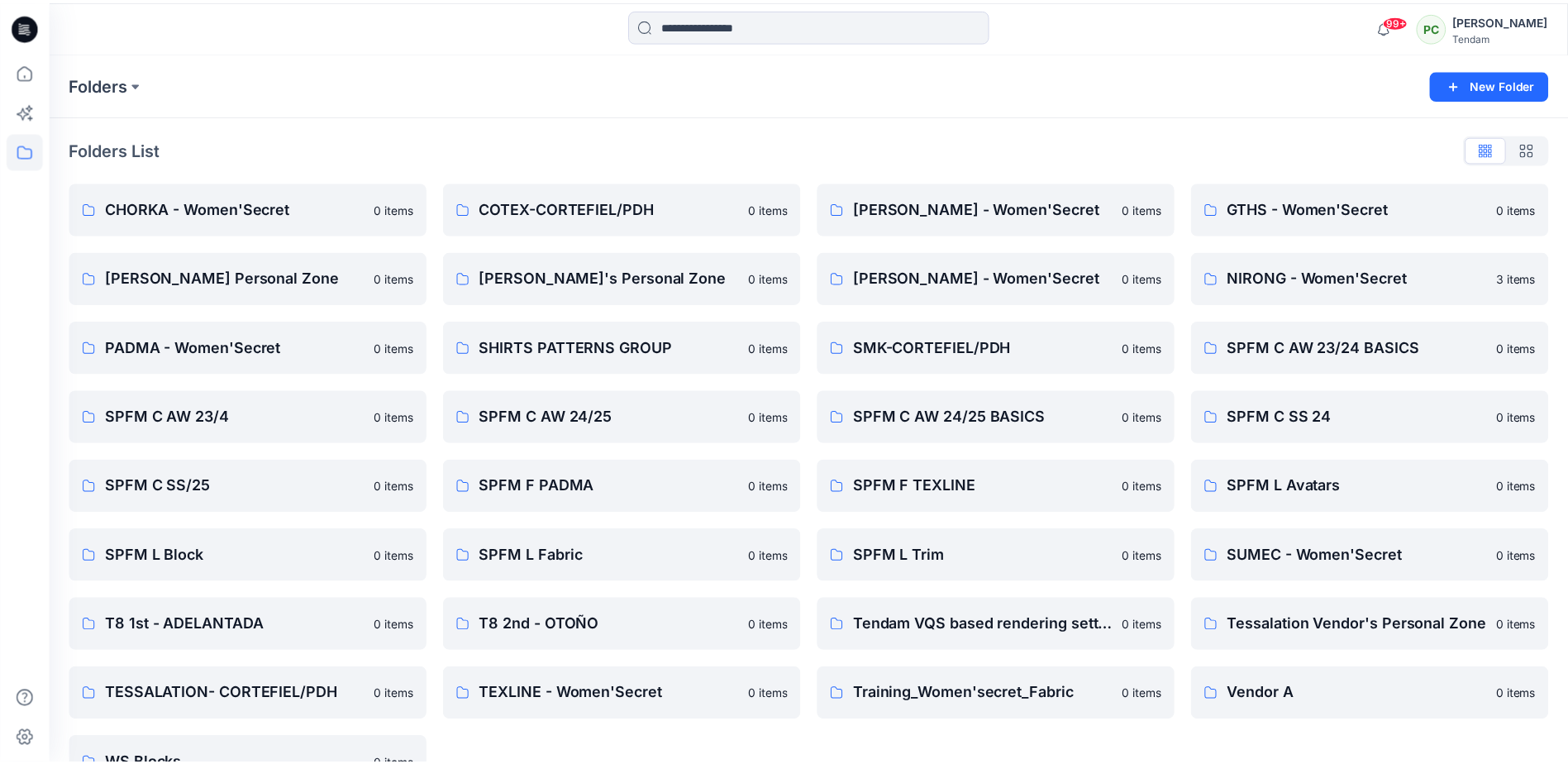
scroll to position [47, 0]
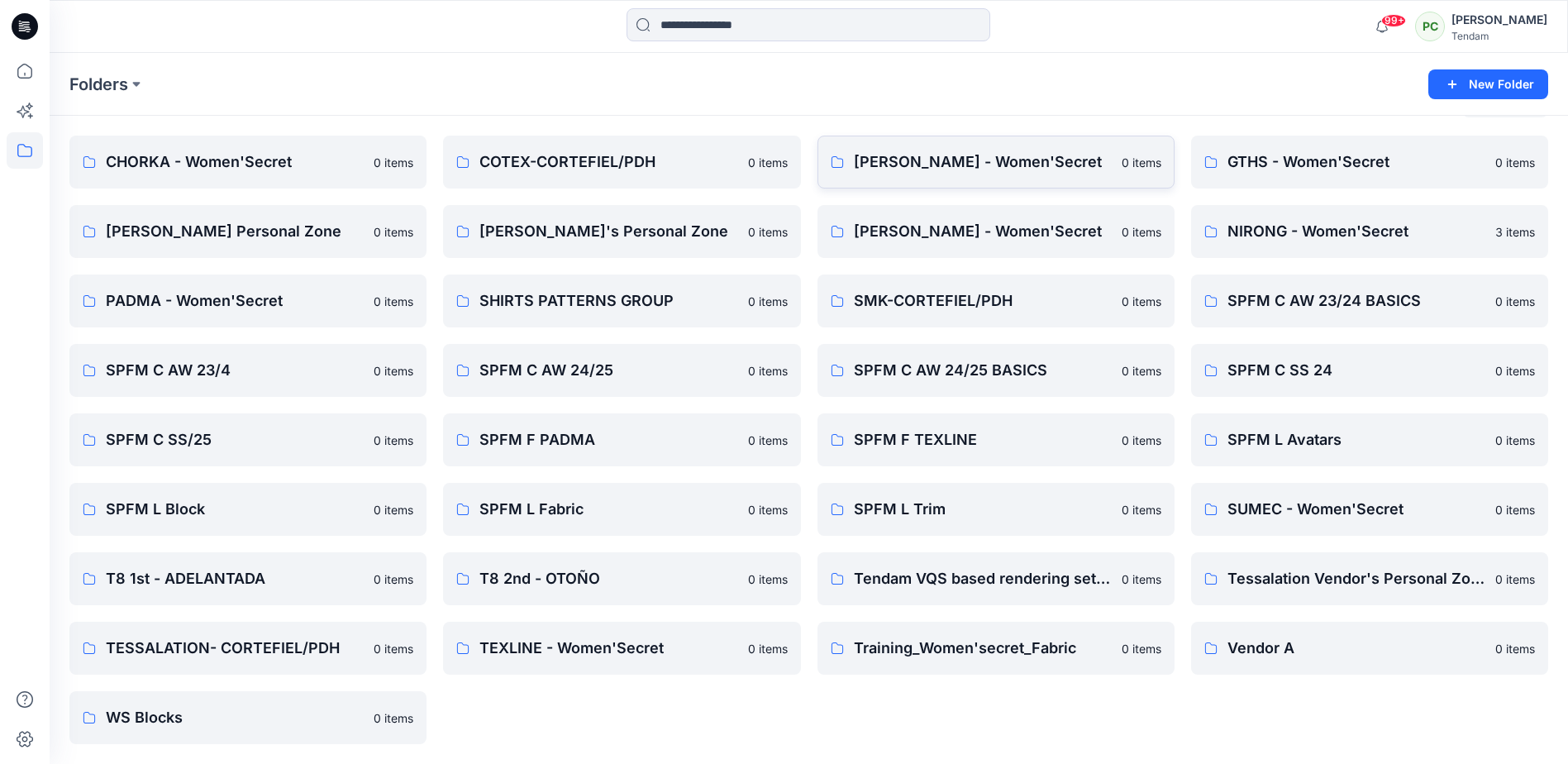
click at [1000, 166] on p "[PERSON_NAME] - Women'Secret" at bounding box center [983, 162] width 258 height 23
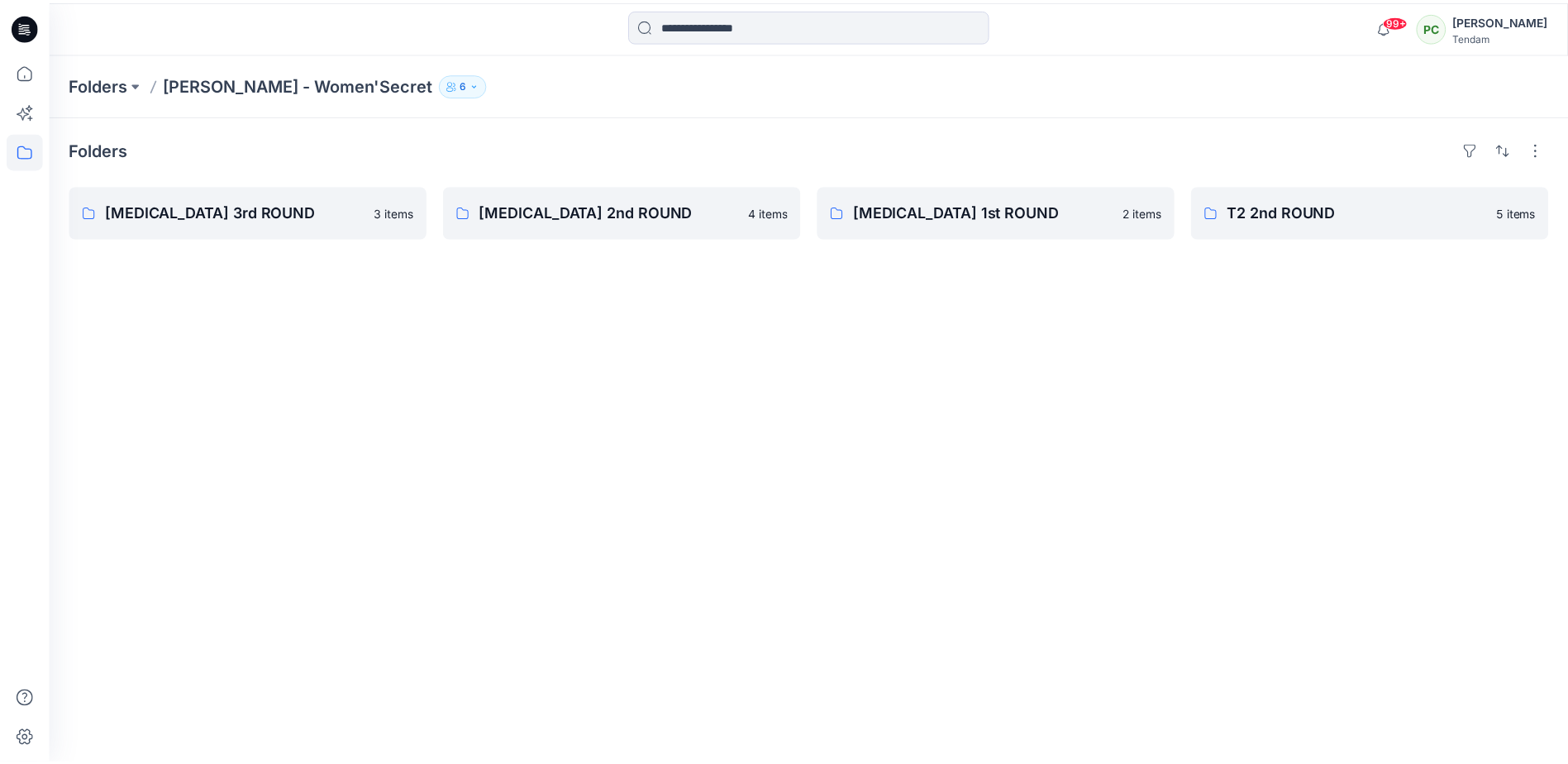
scroll to position [47, 0]
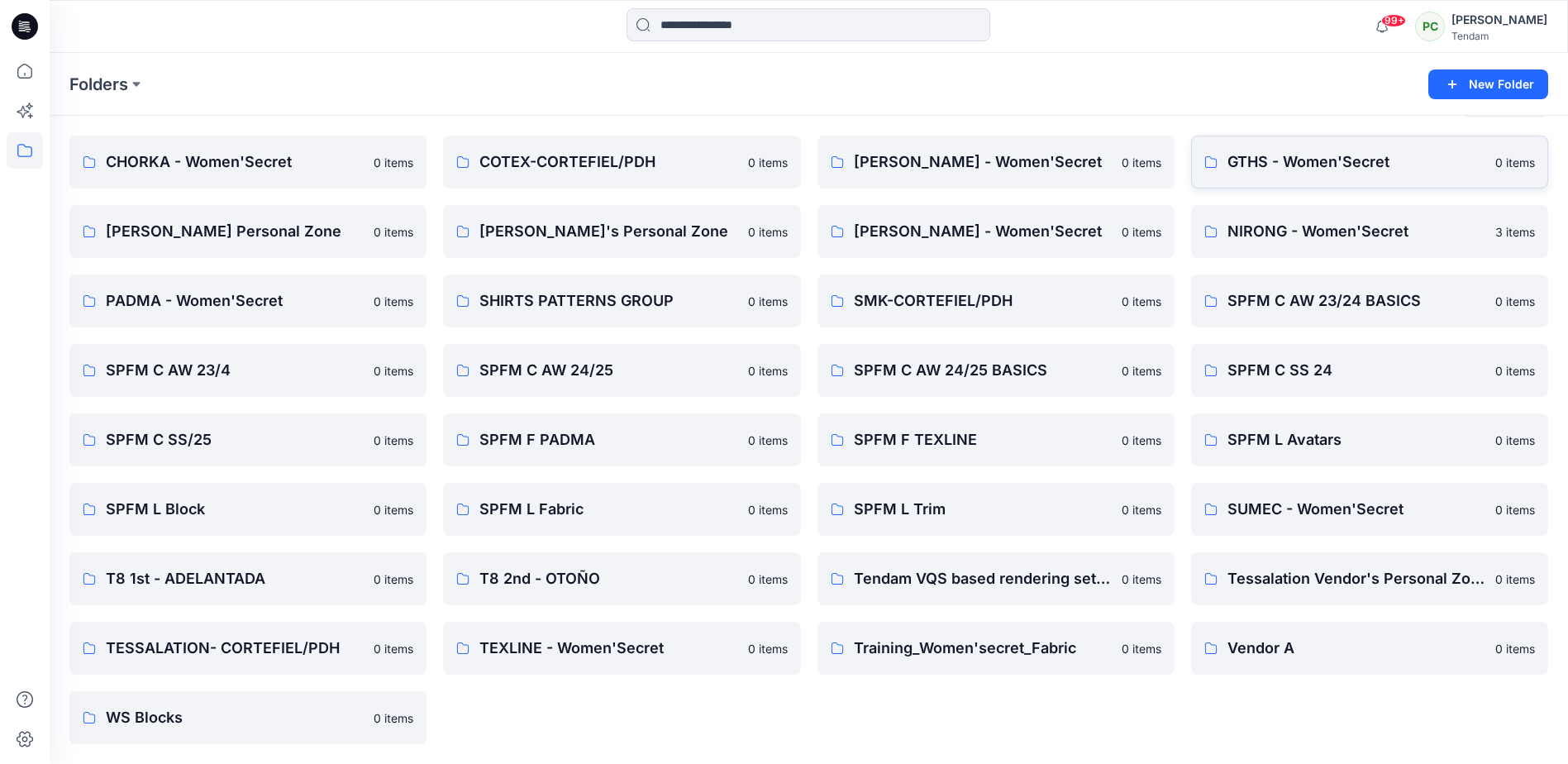
click at [1364, 170] on p "GTHS - Women'Secret" at bounding box center [1356, 162] width 258 height 23
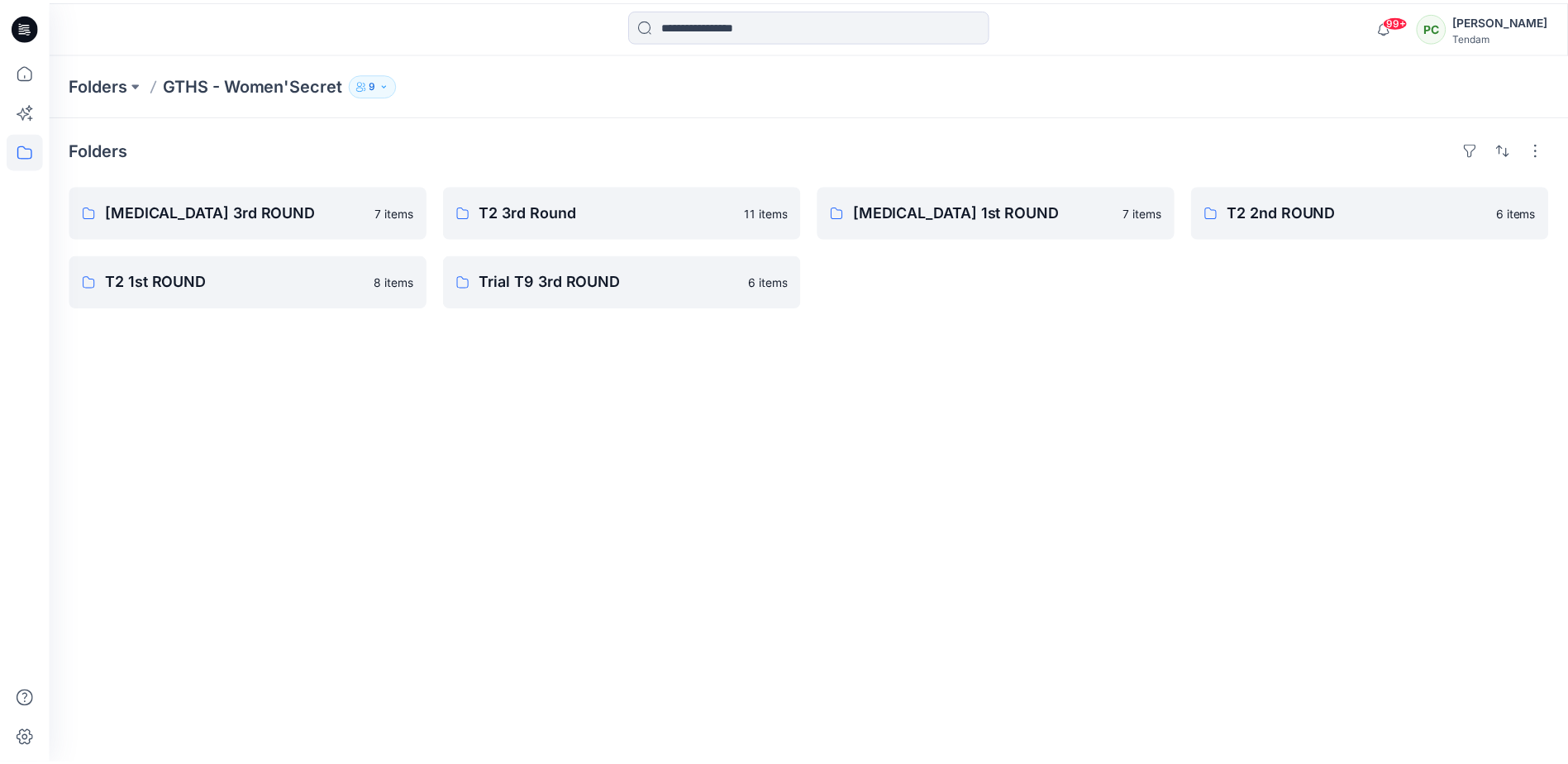
scroll to position [47, 0]
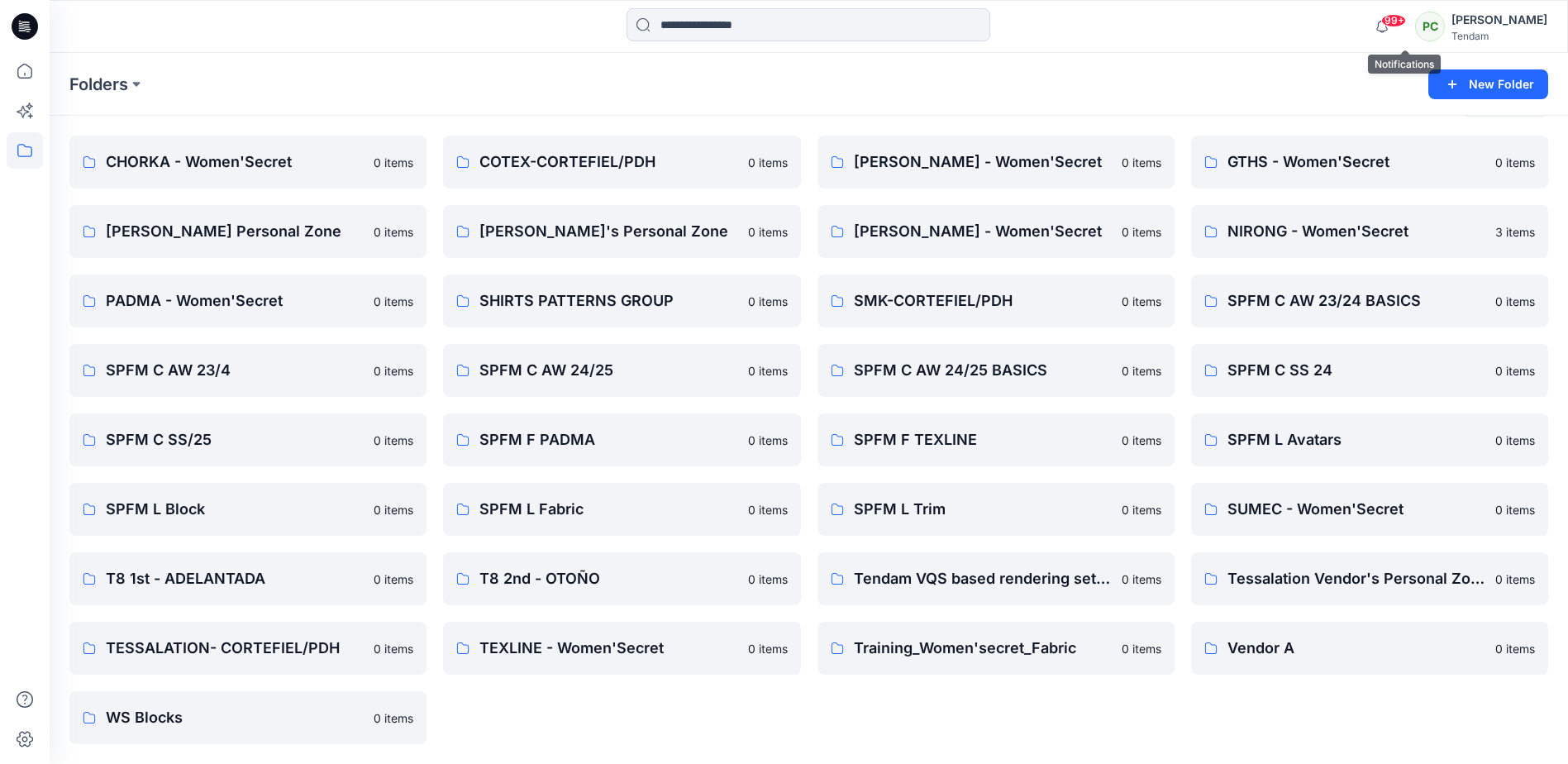
click at [1406, 21] on span "99+" at bounding box center [1393, 20] width 25 height 13
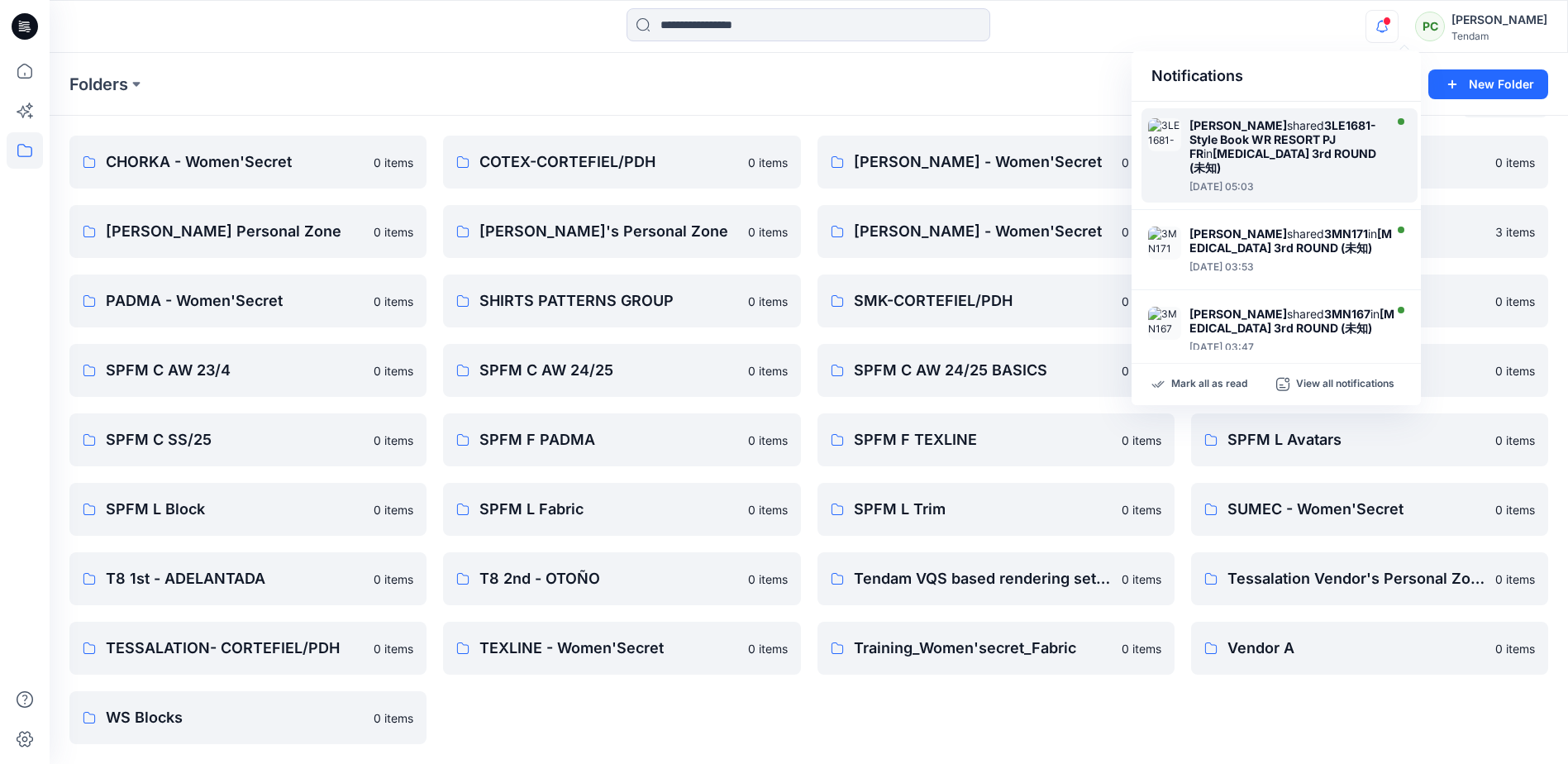
scroll to position [0, 0]
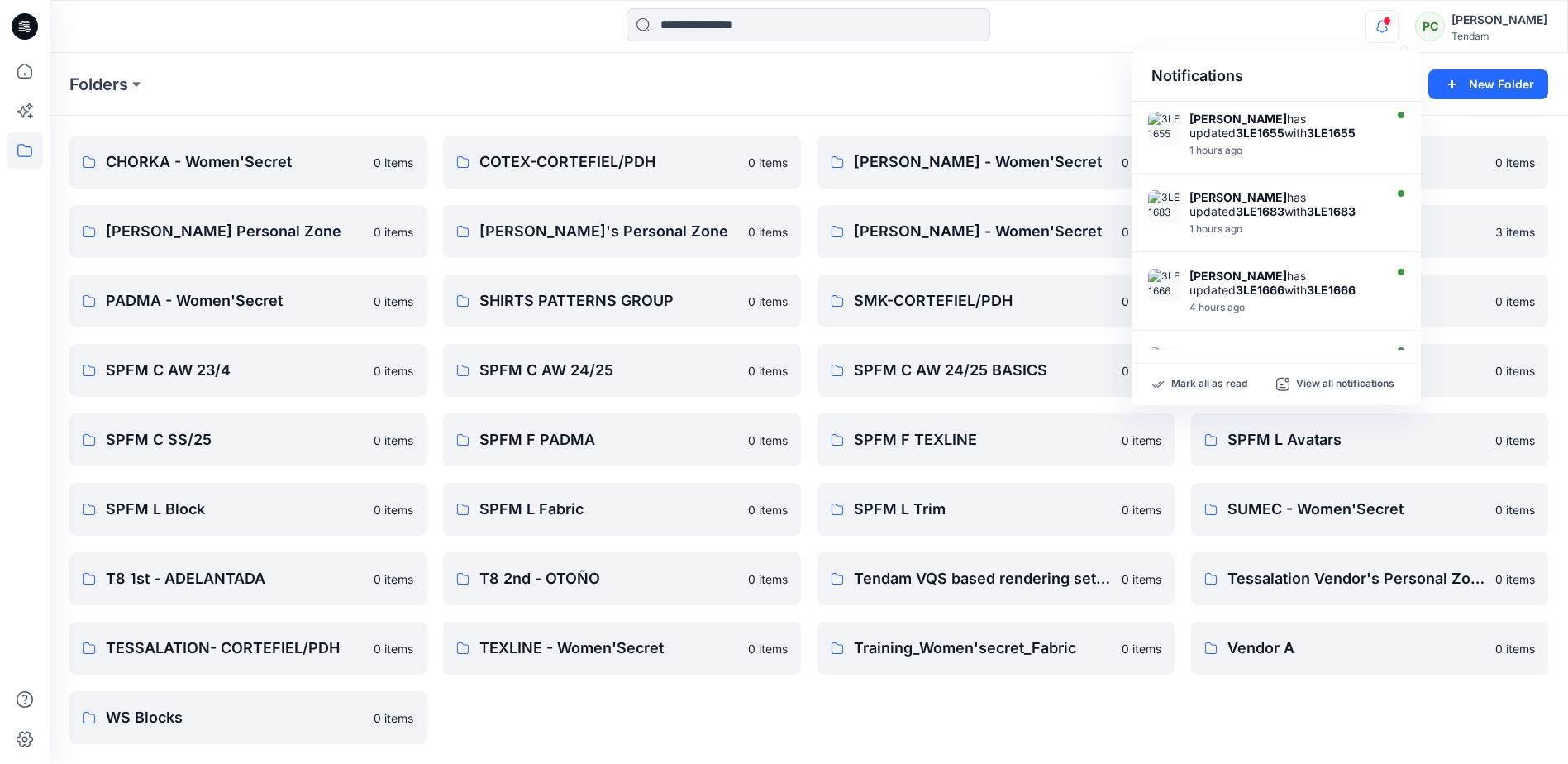
click at [797, 101] on div "Folders New Folder" at bounding box center [808, 84] width 1519 height 63
